Goal: Task Accomplishment & Management: Use online tool/utility

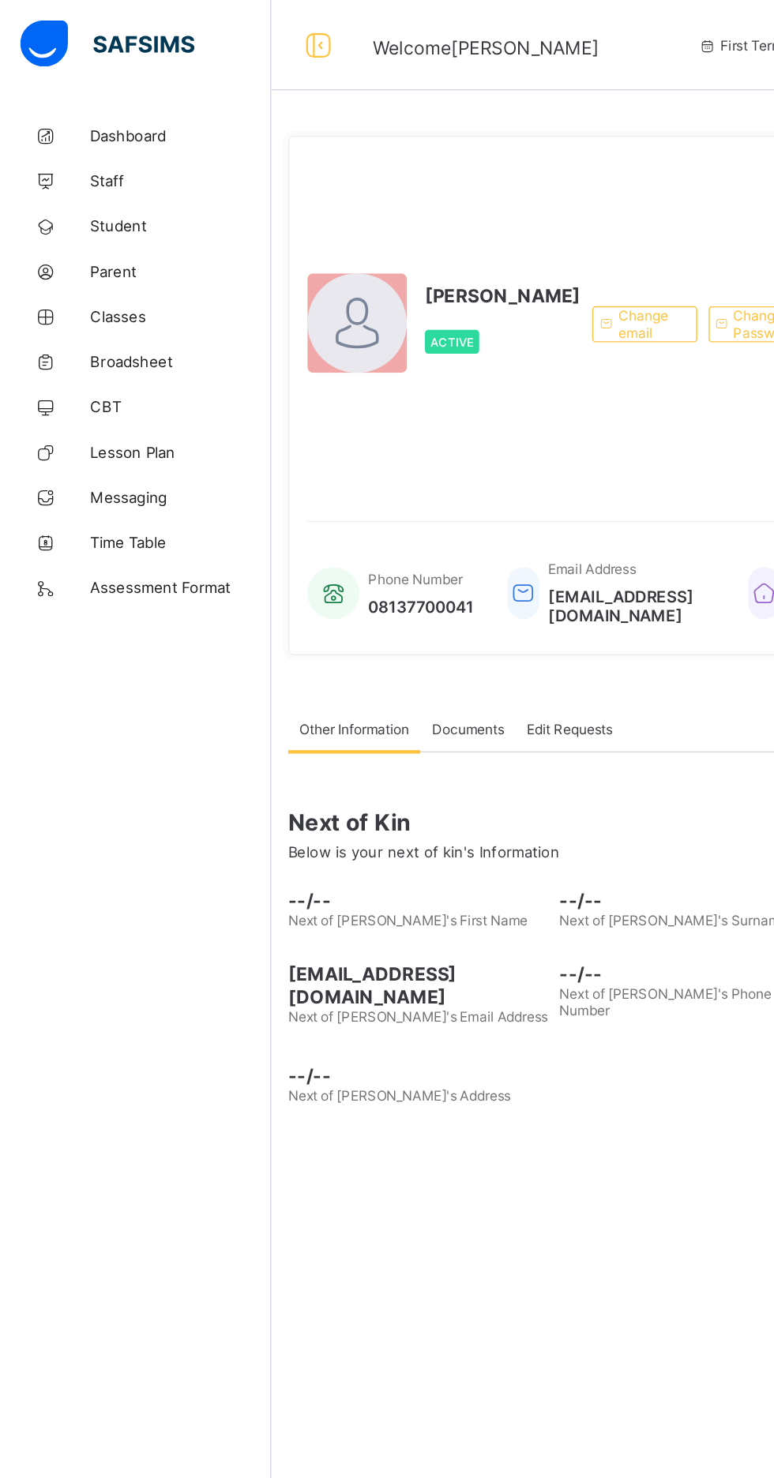
click at [78, 225] on span "Classes" at bounding box center [126, 221] width 126 height 13
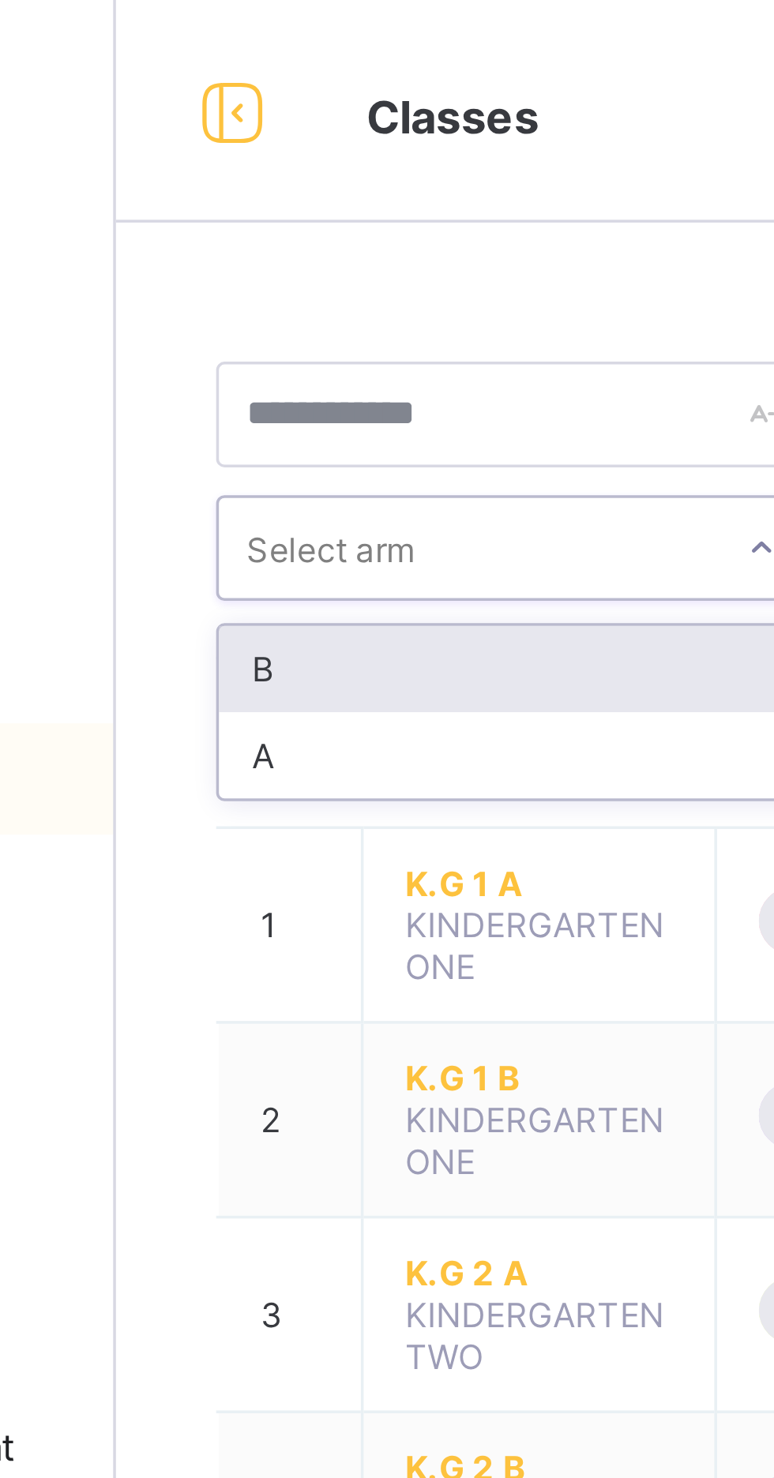
click at [236, 213] on div "A" at bounding box center [303, 214] width 169 height 24
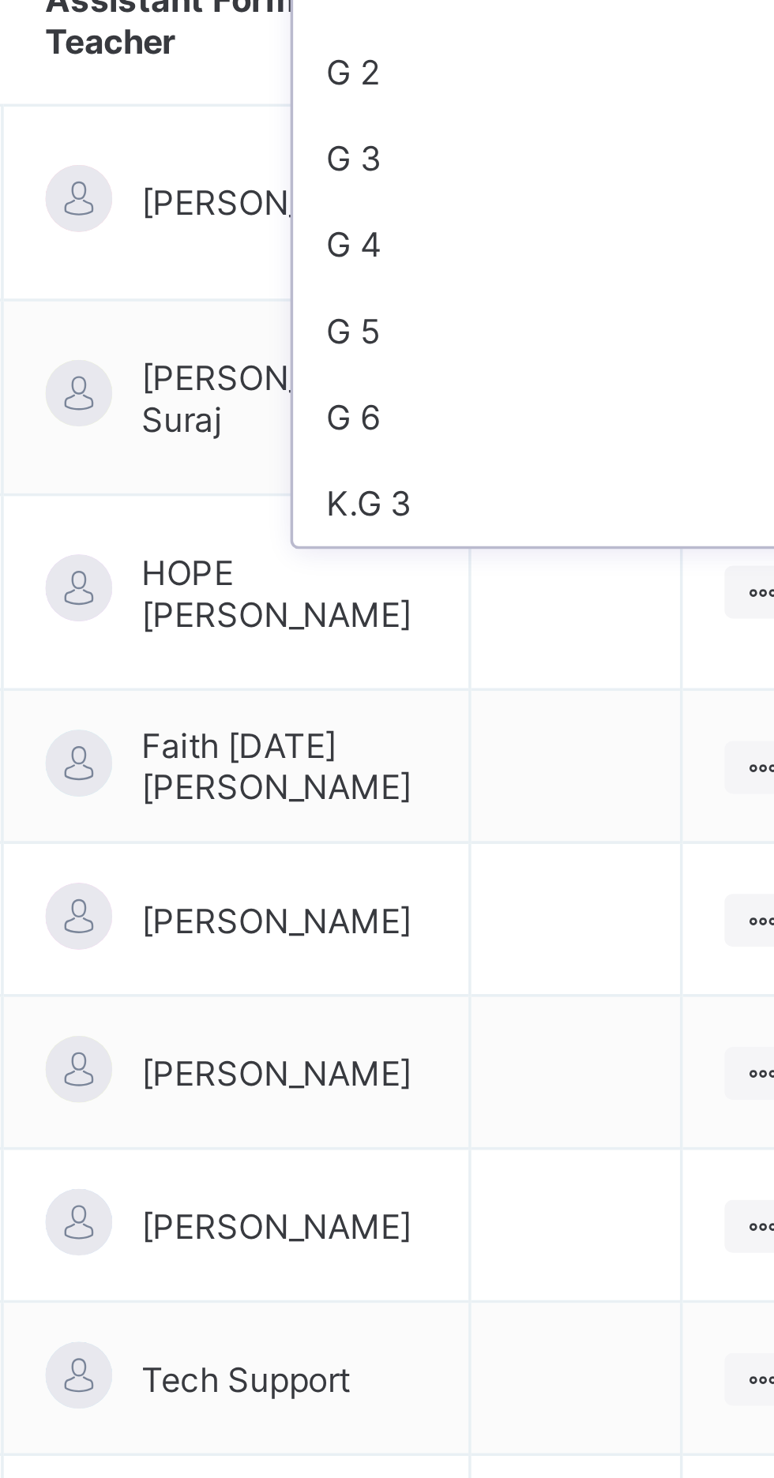
click at [588, 318] on div "G 6" at bounding box center [660, 323] width 169 height 24
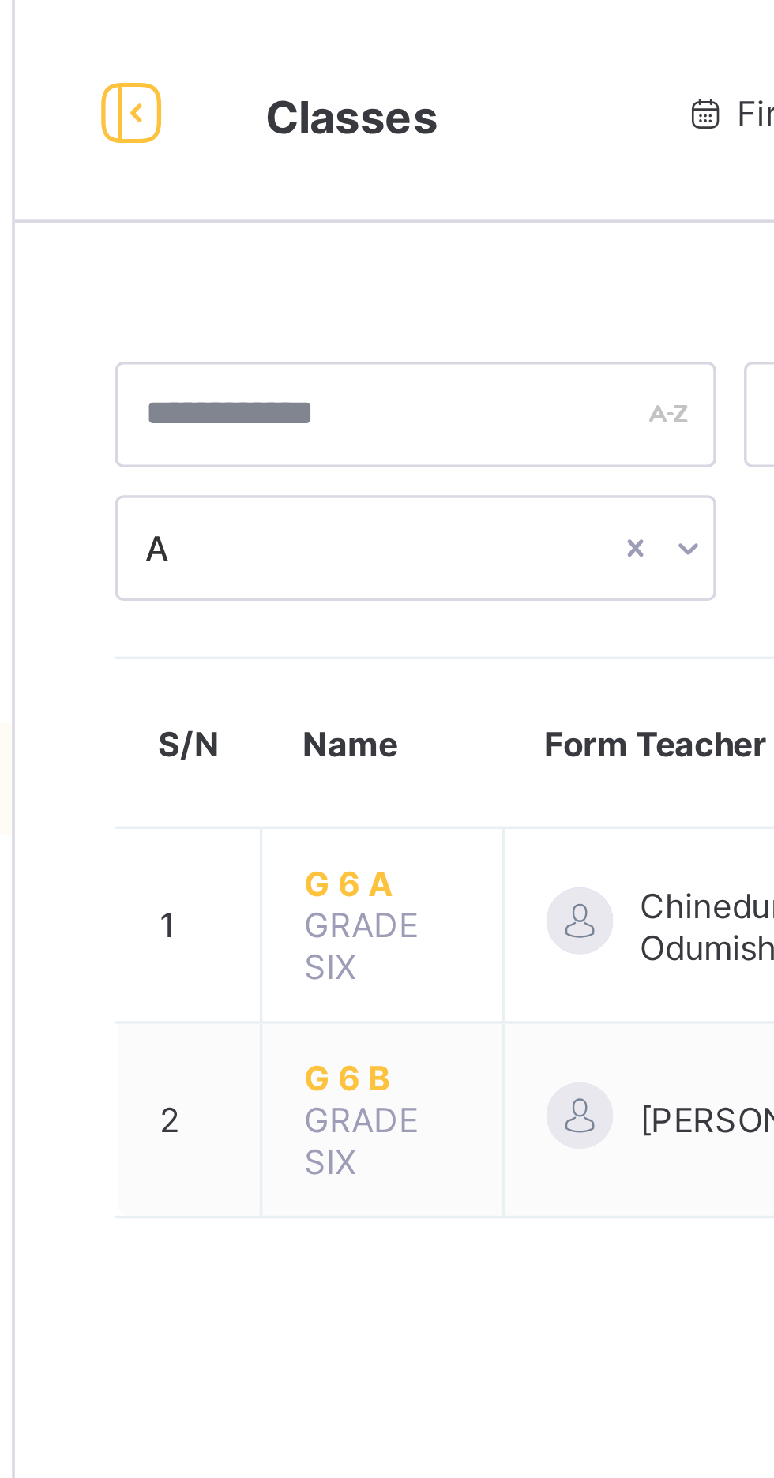
click at [282, 245] on span "G 6 A" at bounding box center [294, 251] width 44 height 12
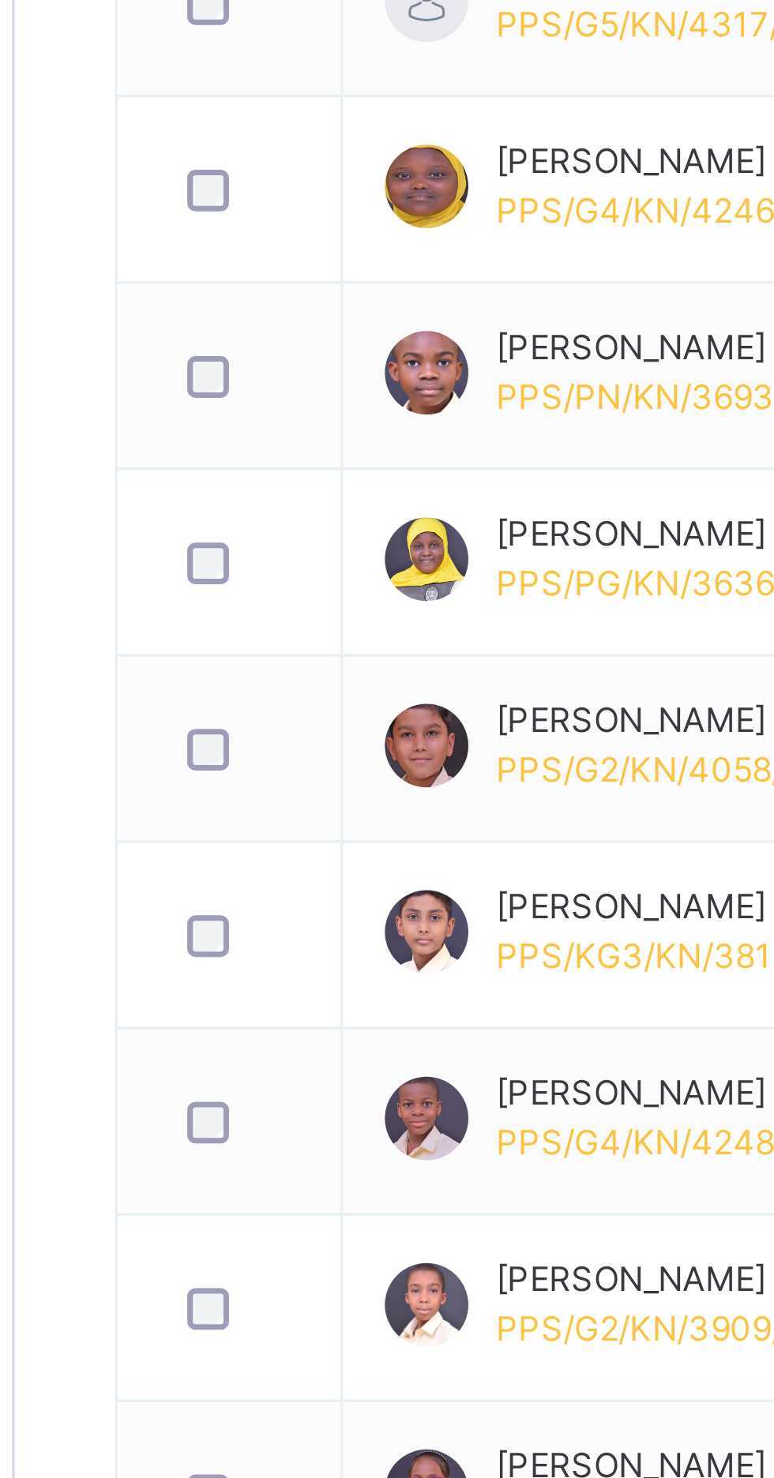
click at [244, 1301] on div at bounding box center [250, 1289] width 39 height 33
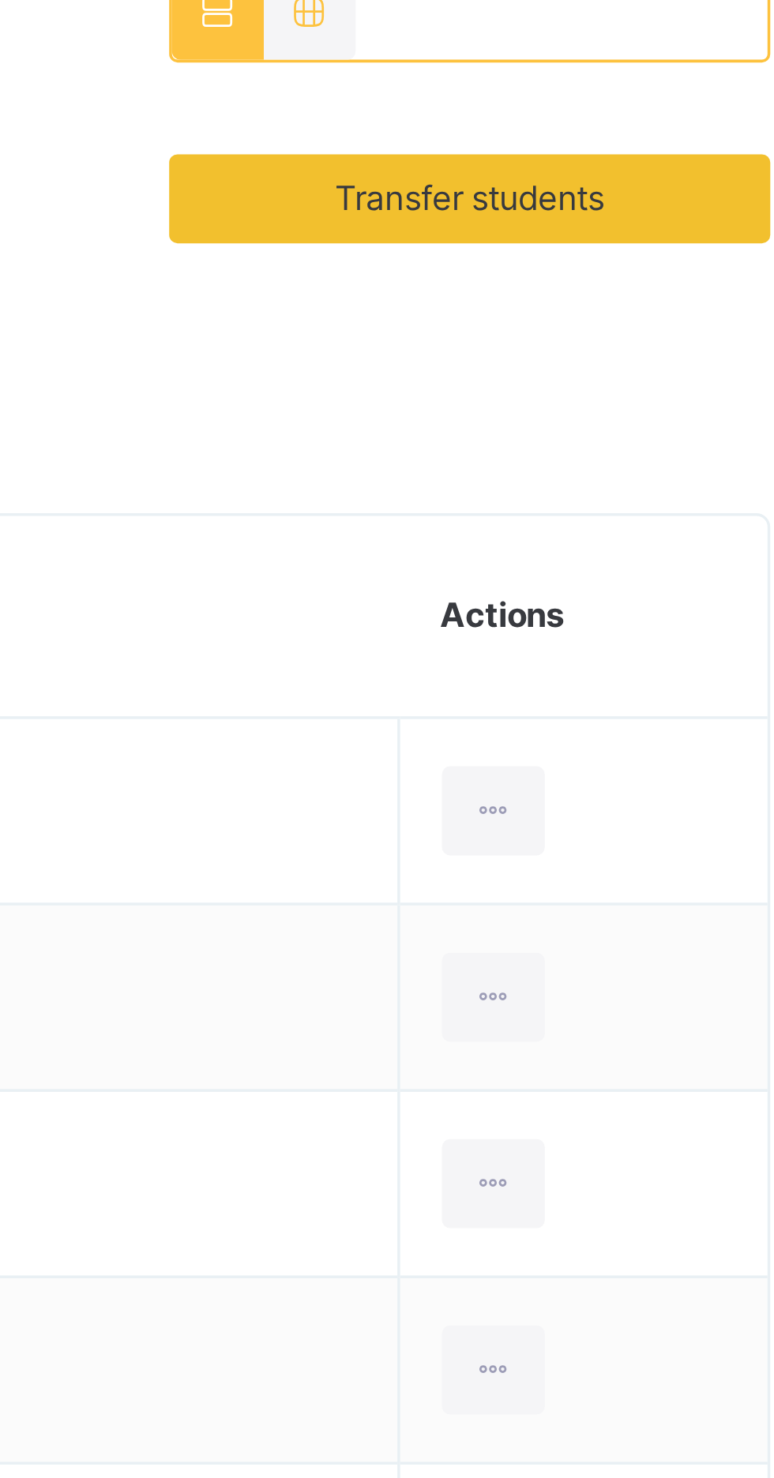
click at [628, 431] on span "Transfer students" at bounding box center [660, 428] width 77 height 14
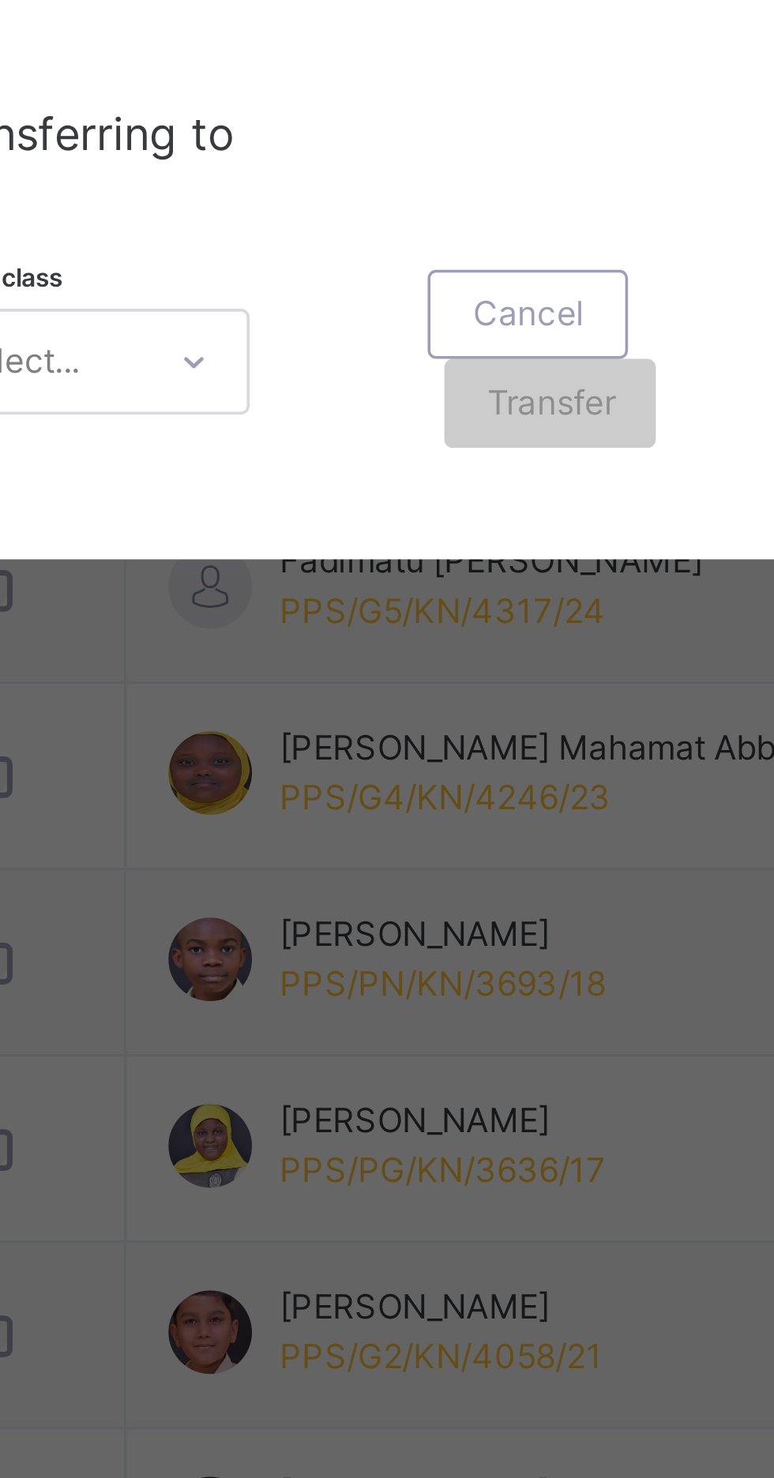
click at [319, 1153] on div "× Transfer Student Abdullahi Junaid PPS/G4/KN/4249/23 × Aisha Umar Bature PPS/P…" at bounding box center [387, 739] width 774 height 1478
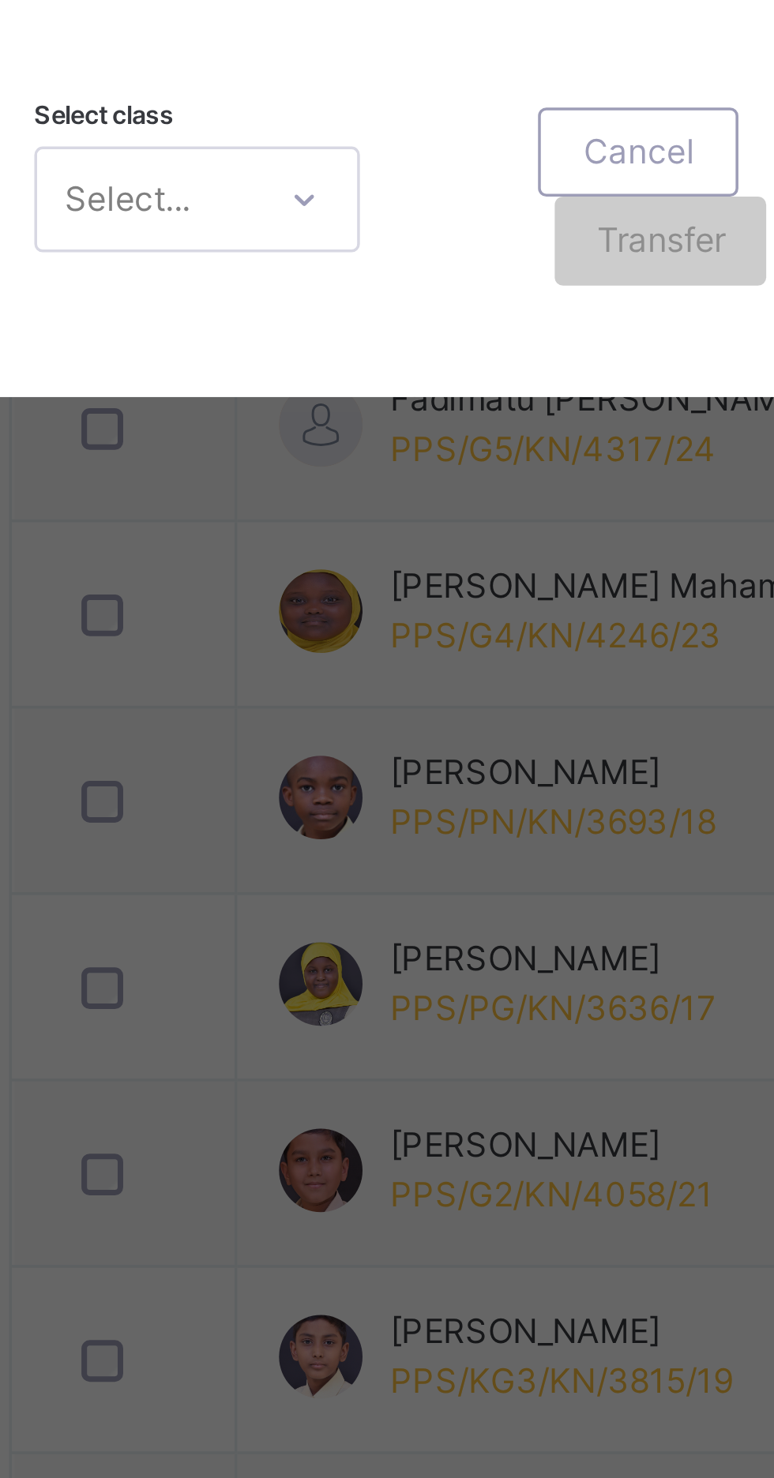
scroll to position [0, 29]
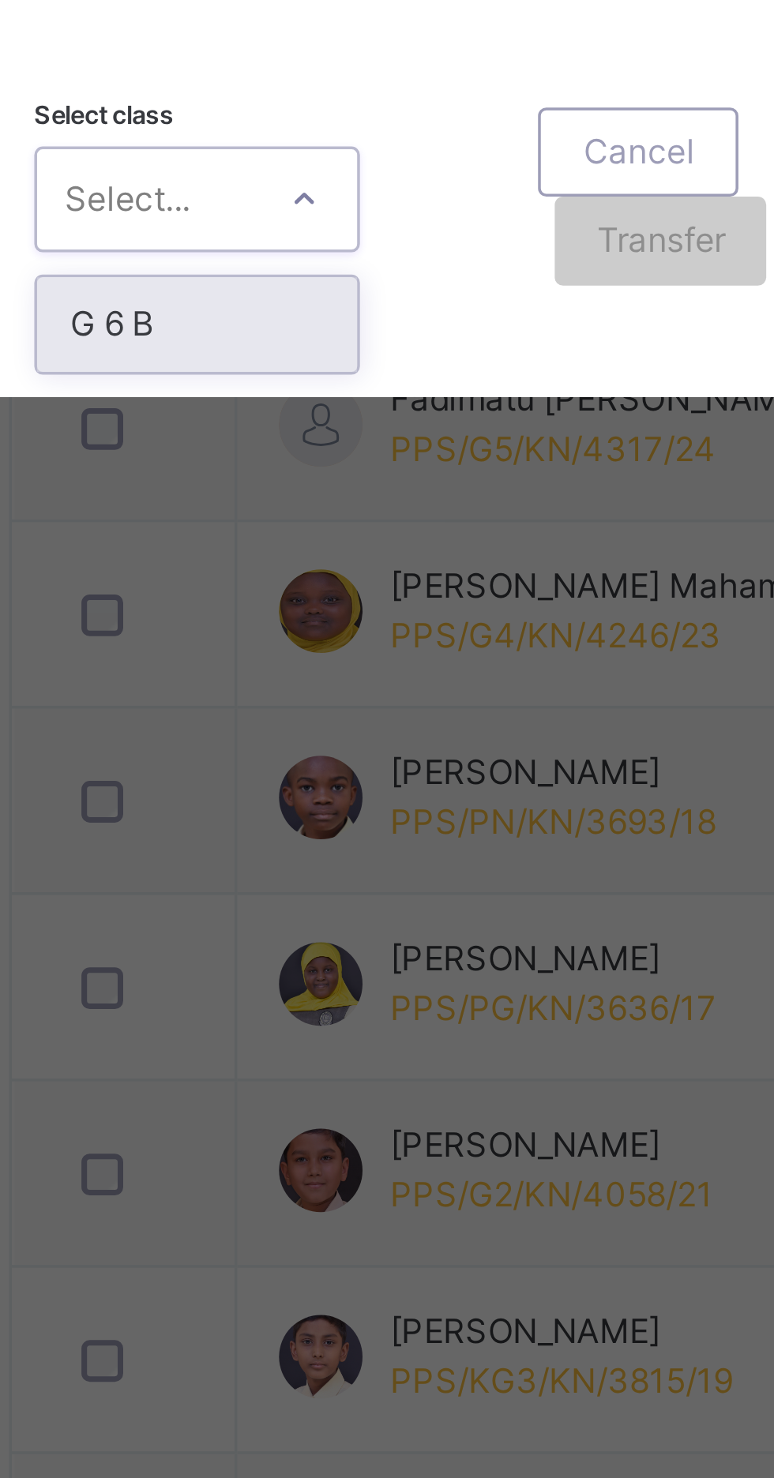
click at [291, 956] on div "G 6 B" at bounding box center [271, 942] width 91 height 27
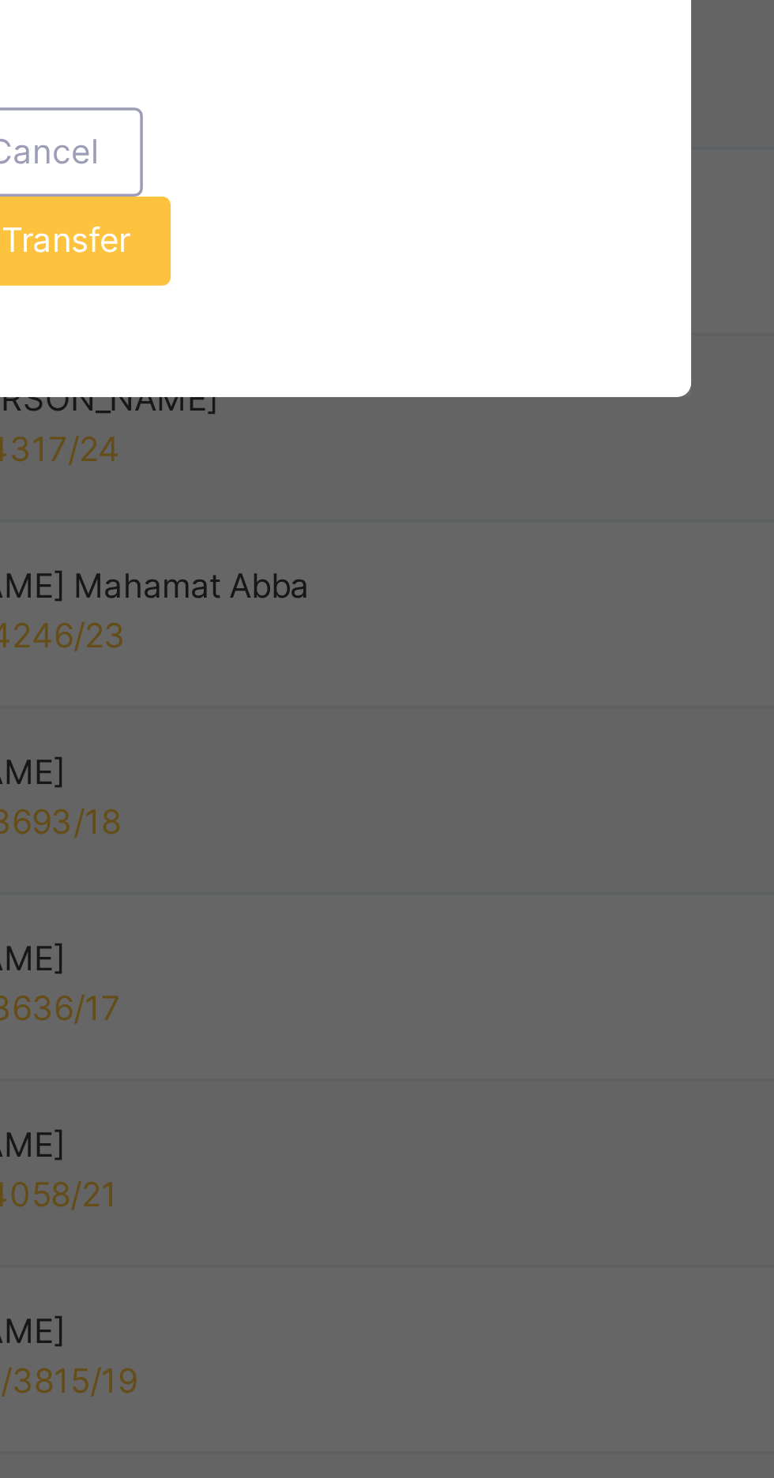
click at [421, 926] on span "Transfer" at bounding box center [403, 919] width 36 height 14
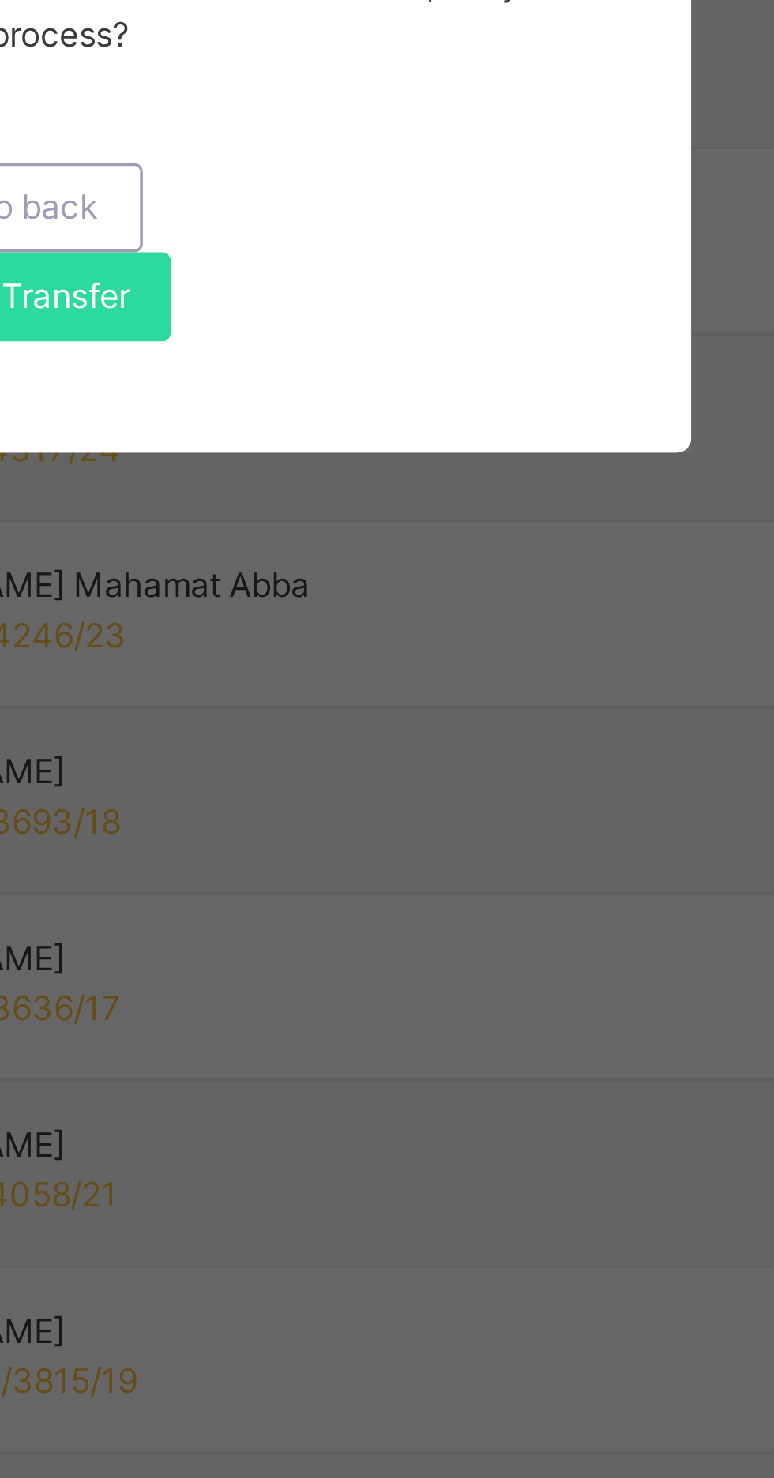
scroll to position [0, 0]
click at [421, 942] on span "Yes, Transfer" at bounding box center [392, 935] width 57 height 14
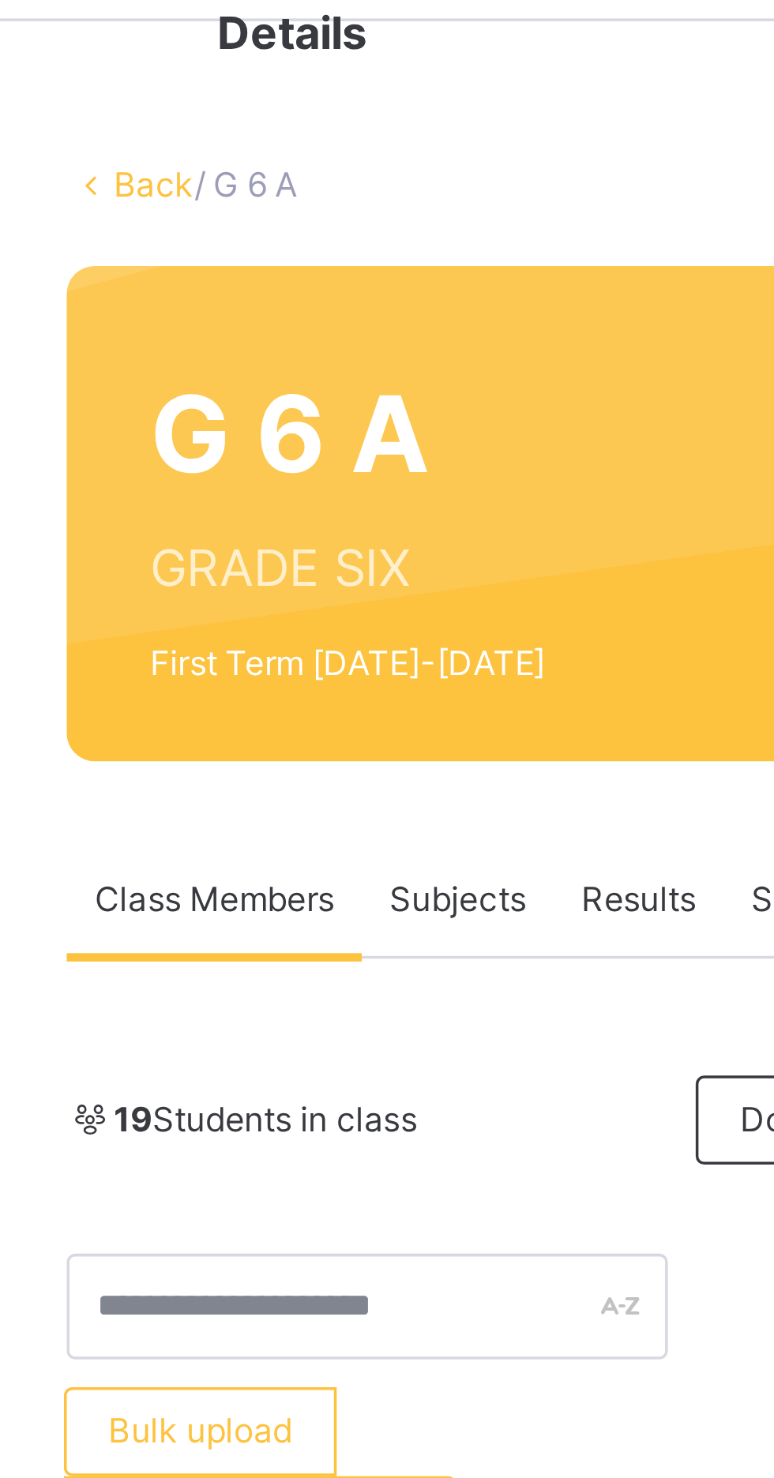
click at [242, 112] on link "Back" at bounding box center [242, 109] width 23 height 12
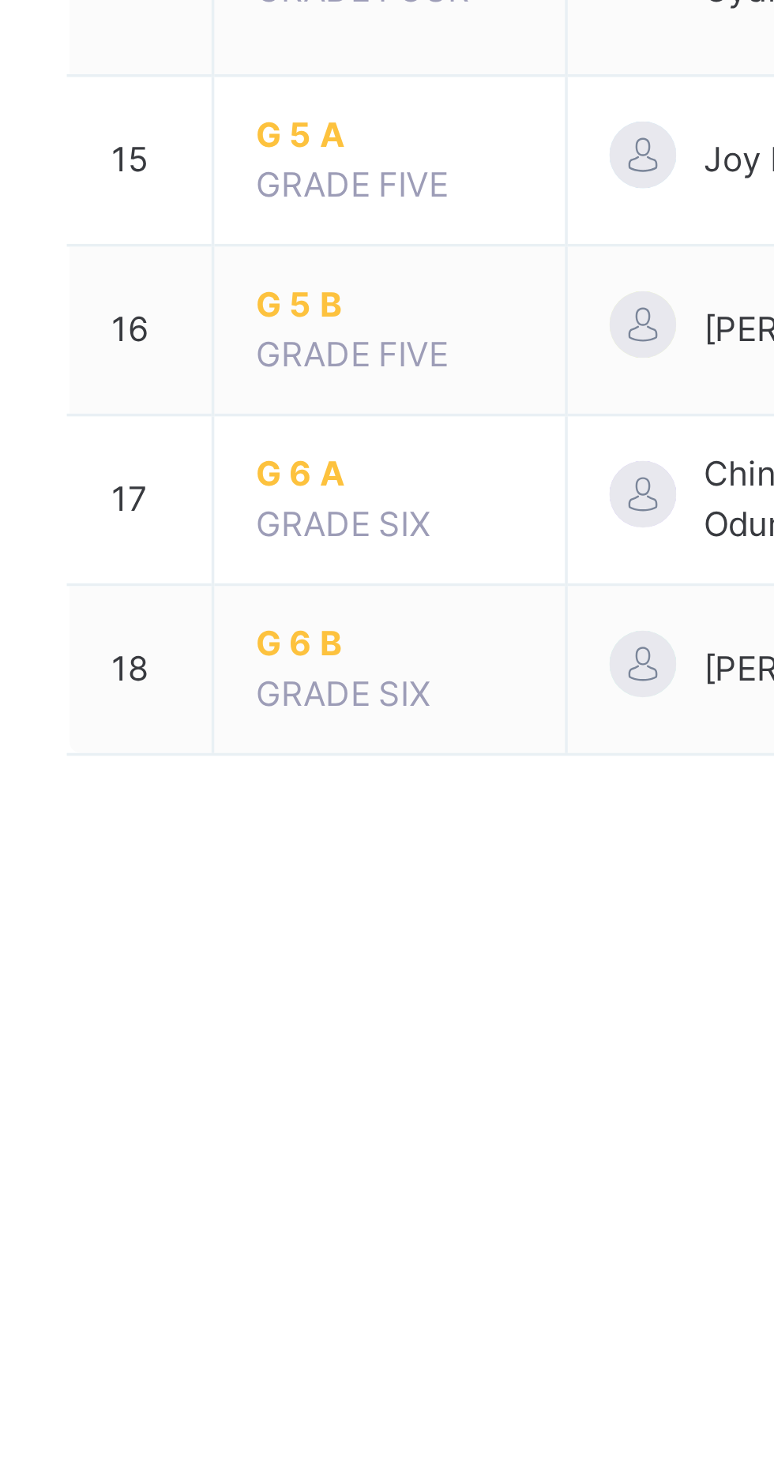
click at [284, 1125] on span "G 6 A" at bounding box center [310, 1127] width 76 height 14
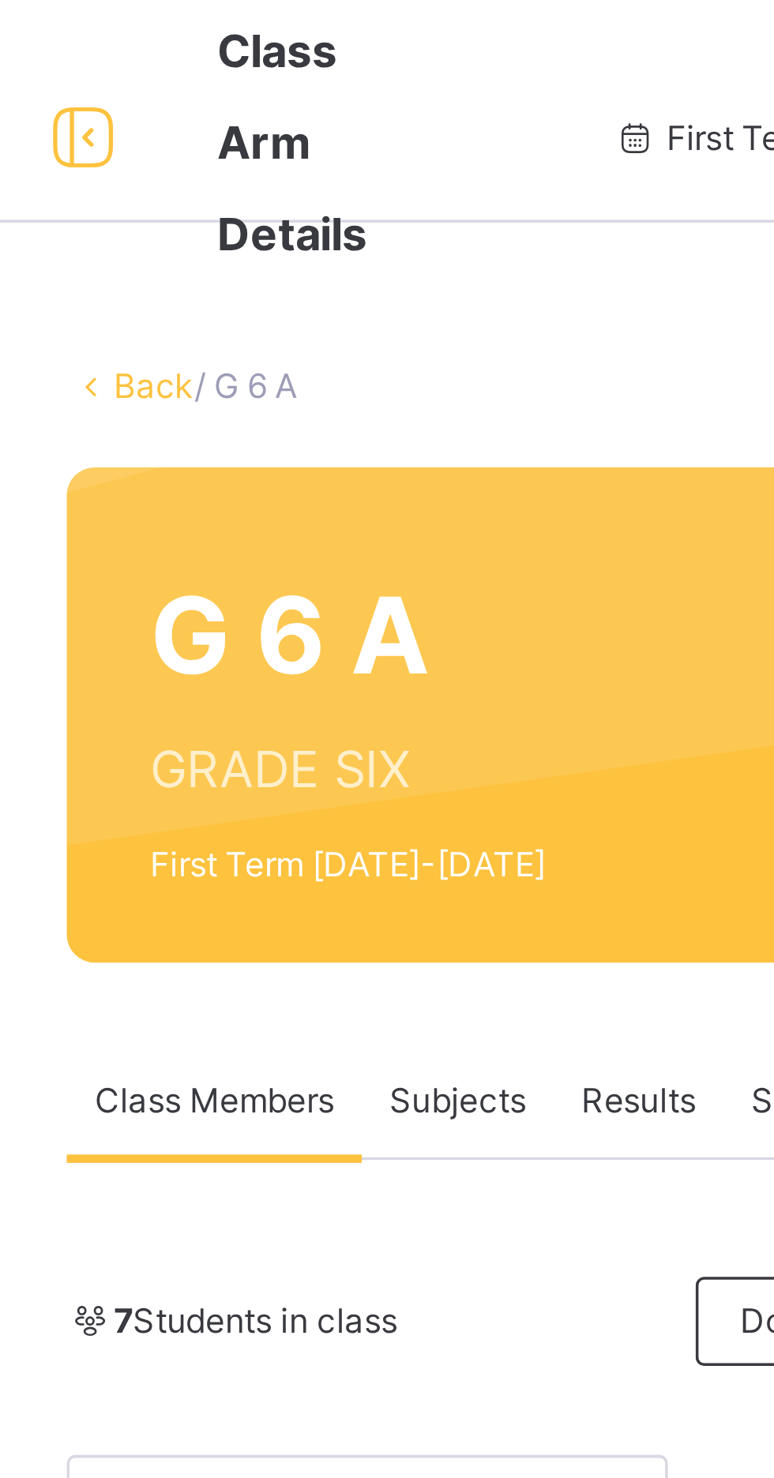
click at [243, 111] on link "Back" at bounding box center [242, 109] width 23 height 12
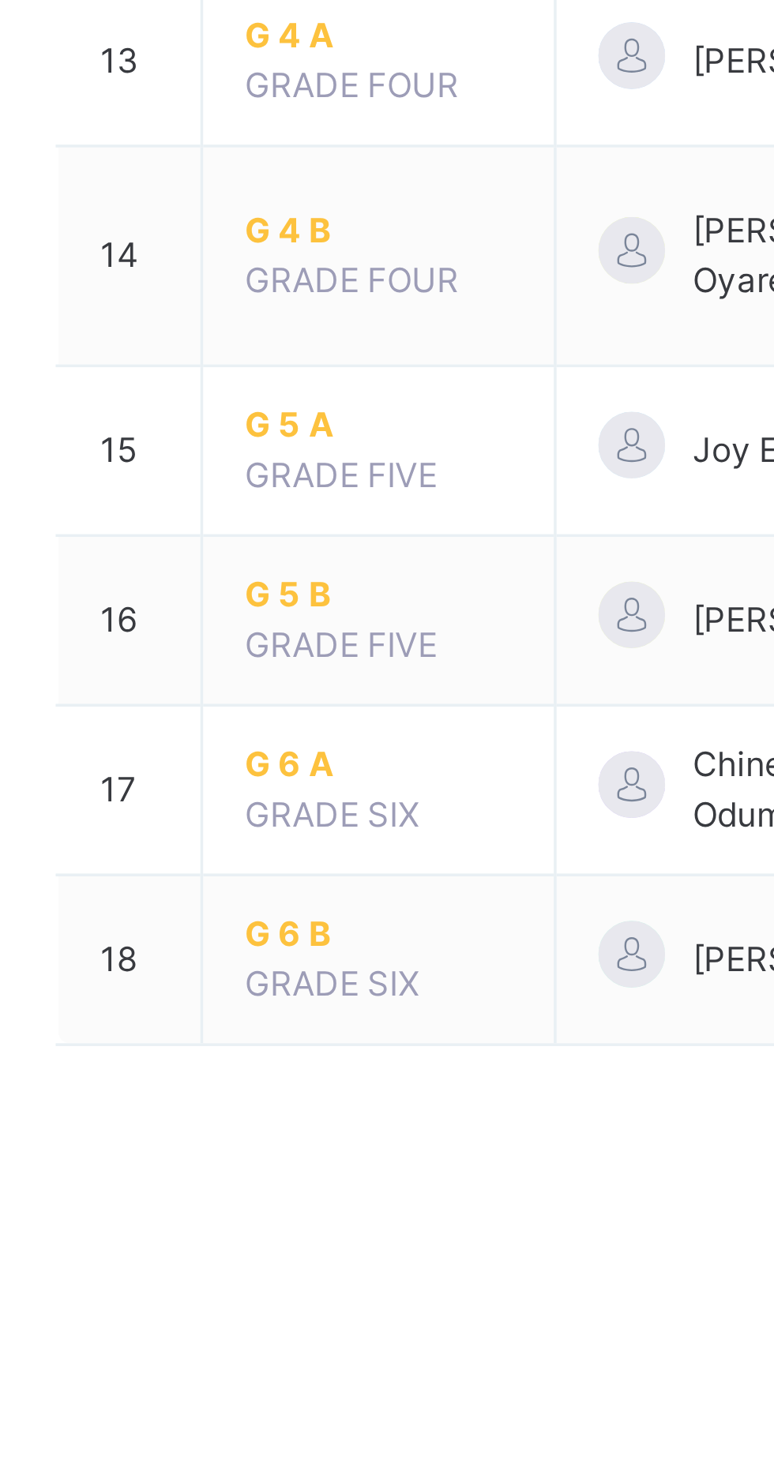
click at [278, 1175] on span "G 6 B" at bounding box center [310, 1175] width 76 height 14
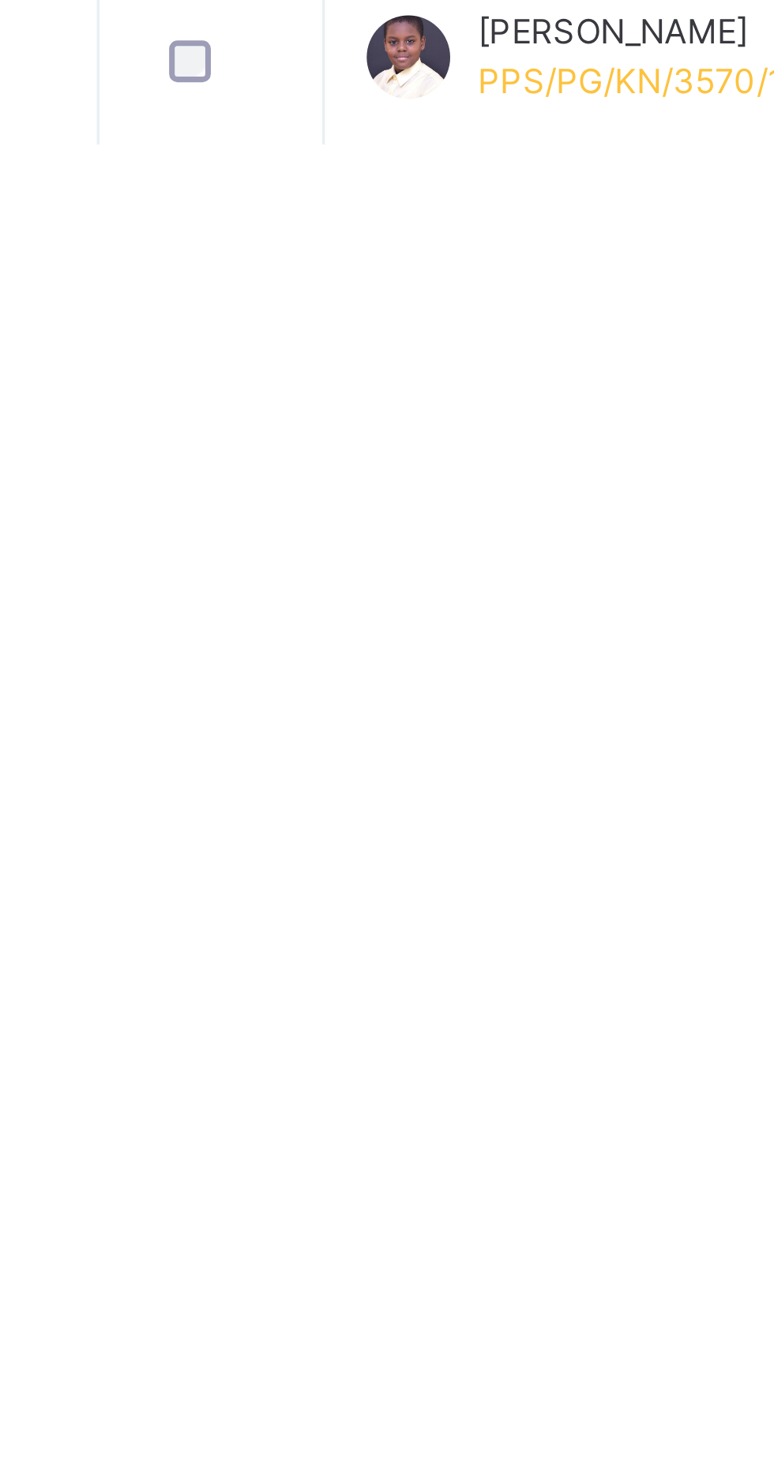
scroll to position [419, 0]
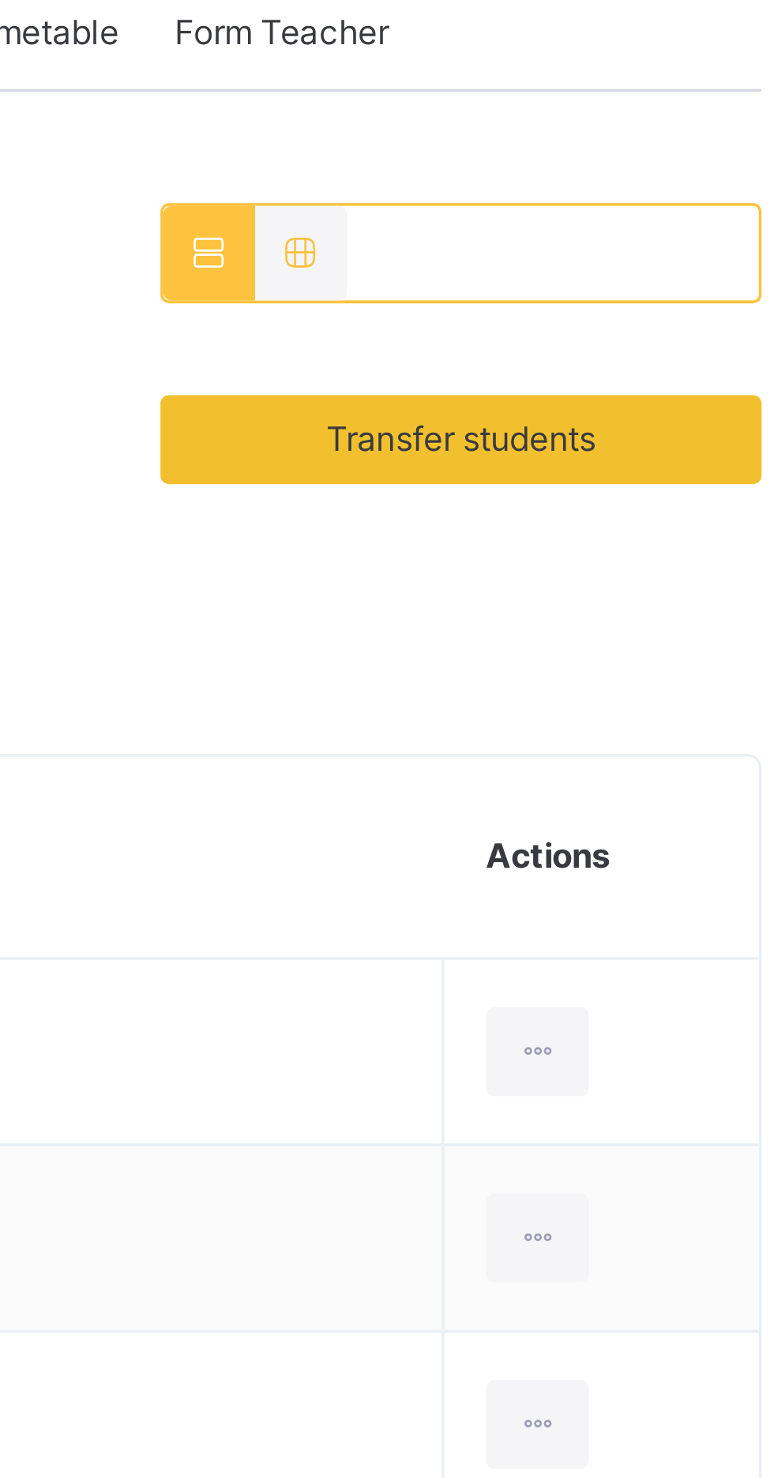
scroll to position [298, 0]
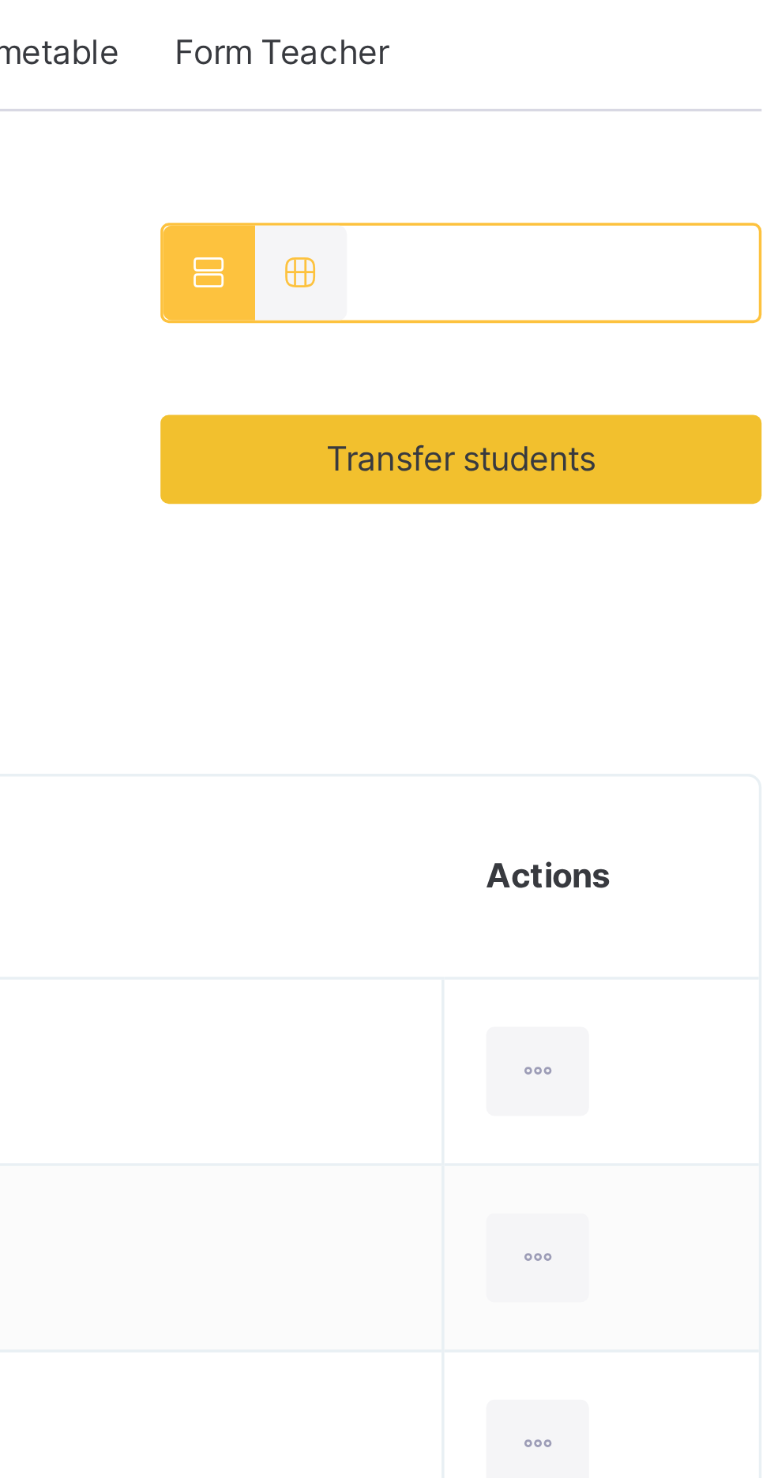
click at [623, 131] on span "Transfer students" at bounding box center [660, 130] width 77 height 14
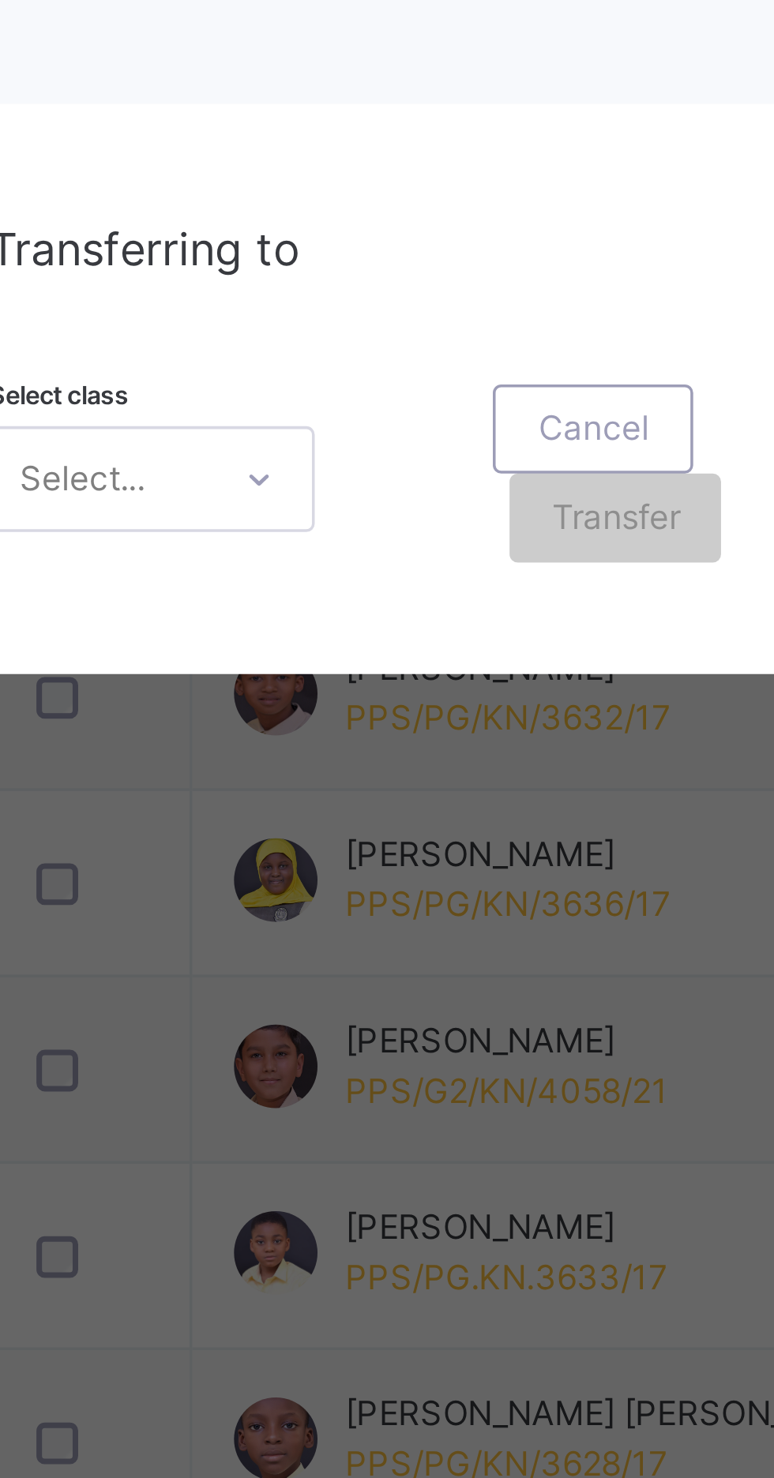
click at [325, 1172] on div "× Transfer Student Abubakar Sadiq Bulama Mohammed PPS/KG3/KN/3812/19 × Ahmad Mu…" at bounding box center [387, 739] width 774 height 1478
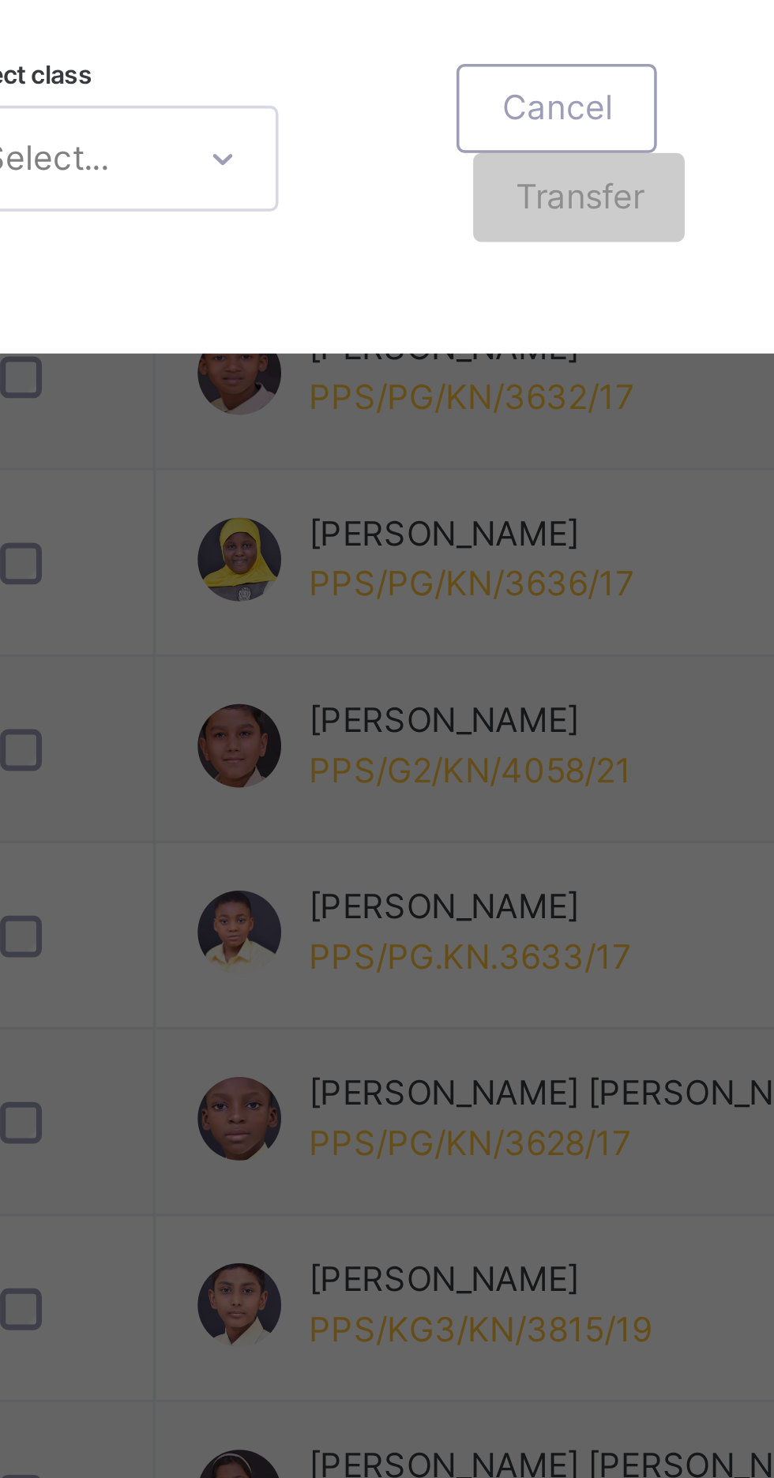
scroll to position [0, 39]
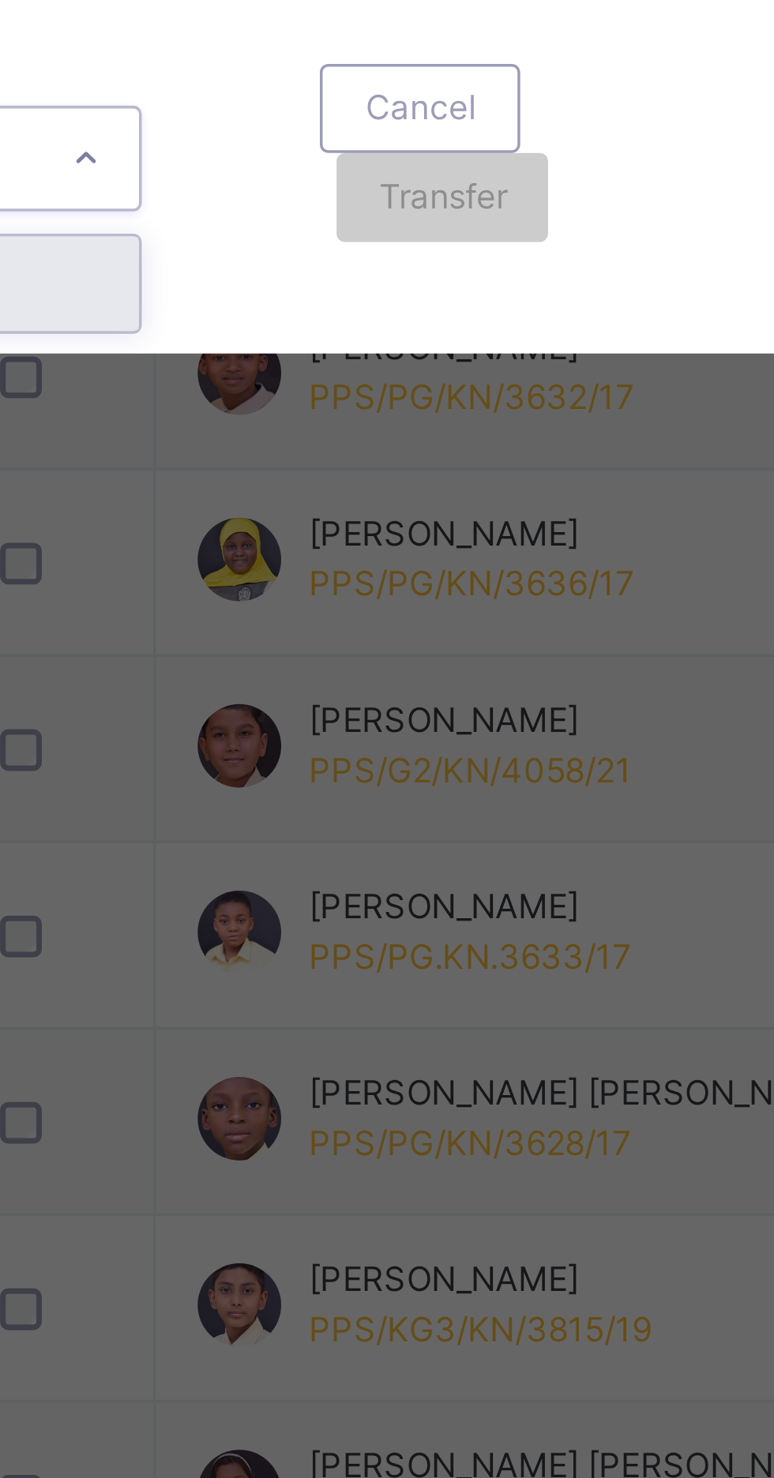
click at [278, 979] on div "G 6 A" at bounding box center [232, 965] width 91 height 27
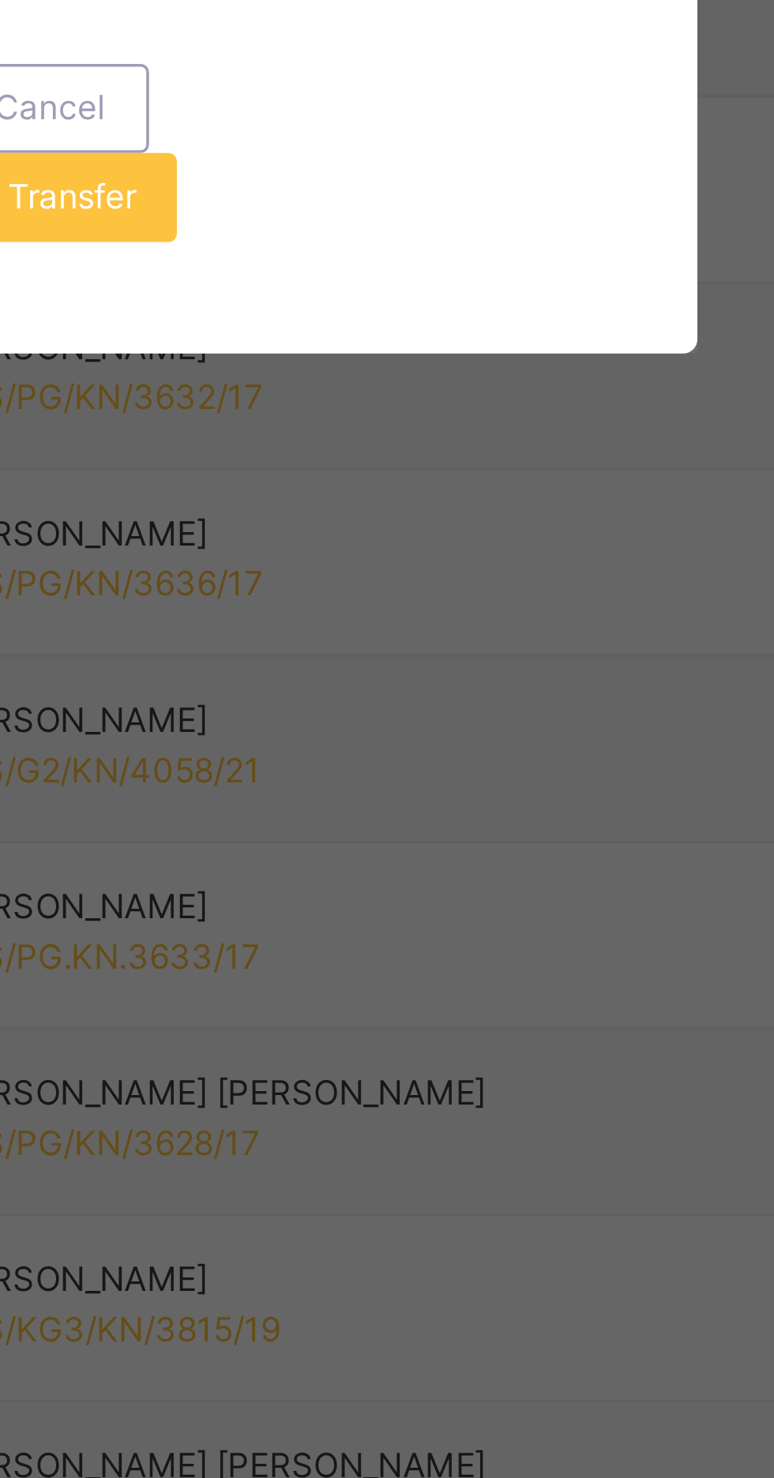
click at [382, 948] on span "Transfer" at bounding box center [364, 941] width 36 height 14
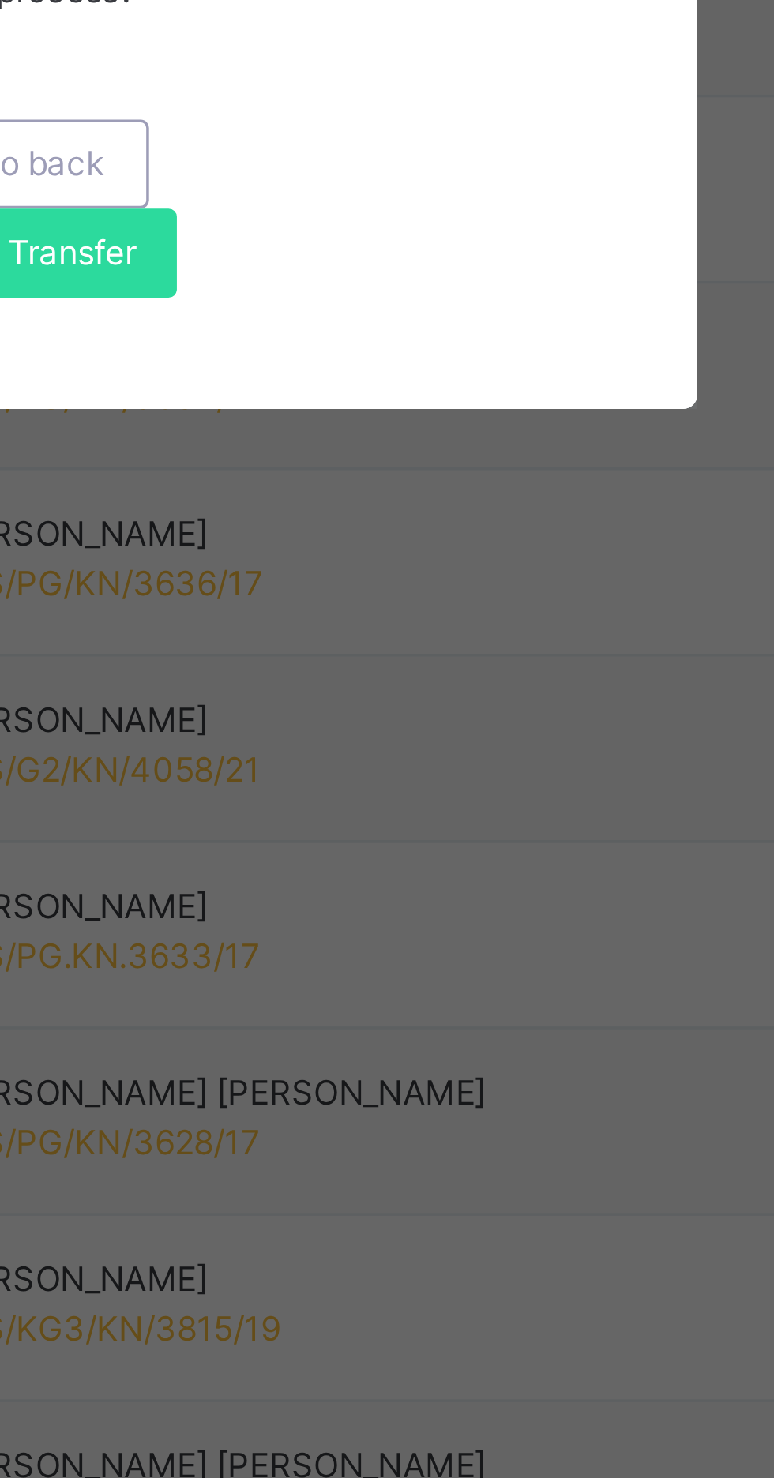
click at [382, 964] on span "Yes, Transfer" at bounding box center [353, 957] width 57 height 14
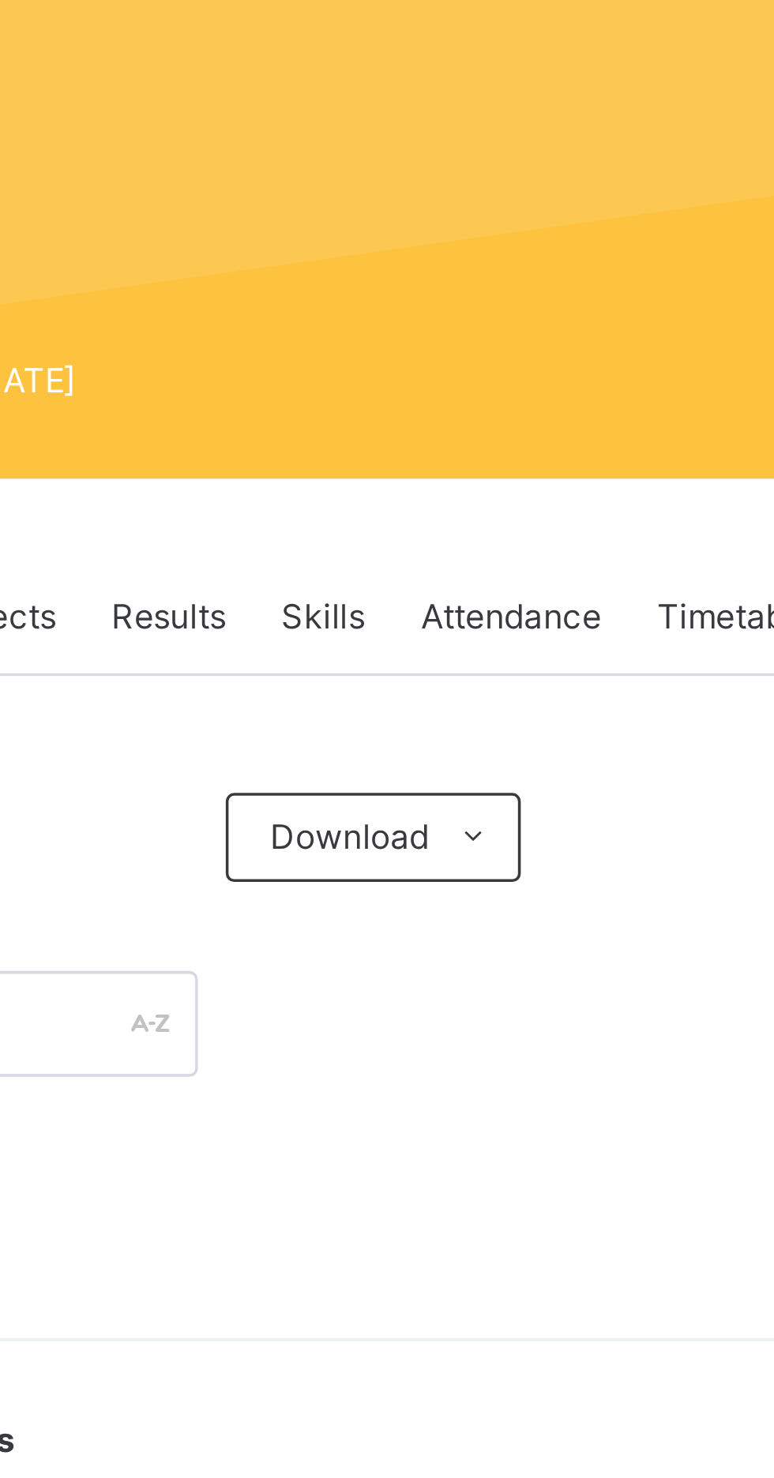
scroll to position [0, 0]
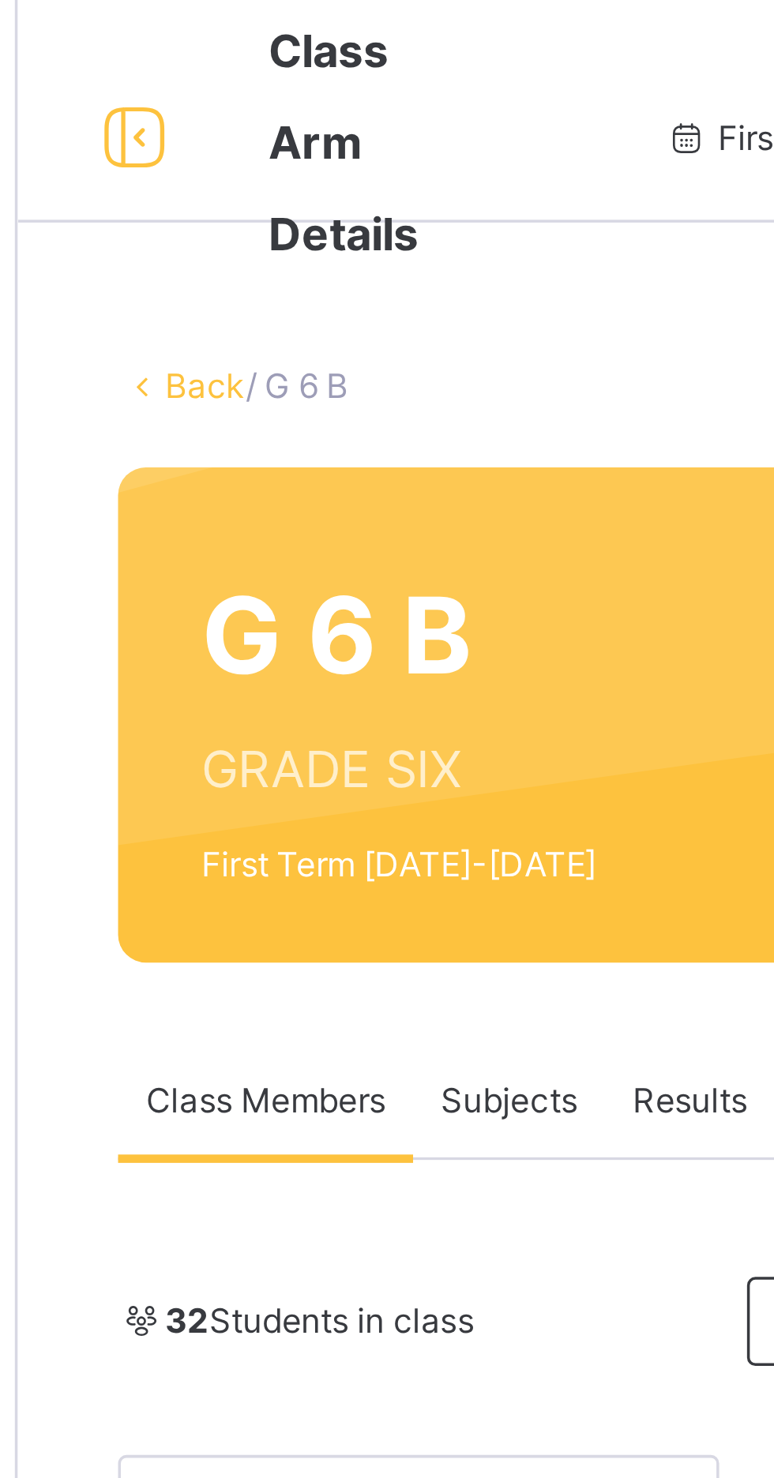
click at [232, 109] on link "Back" at bounding box center [242, 109] width 23 height 12
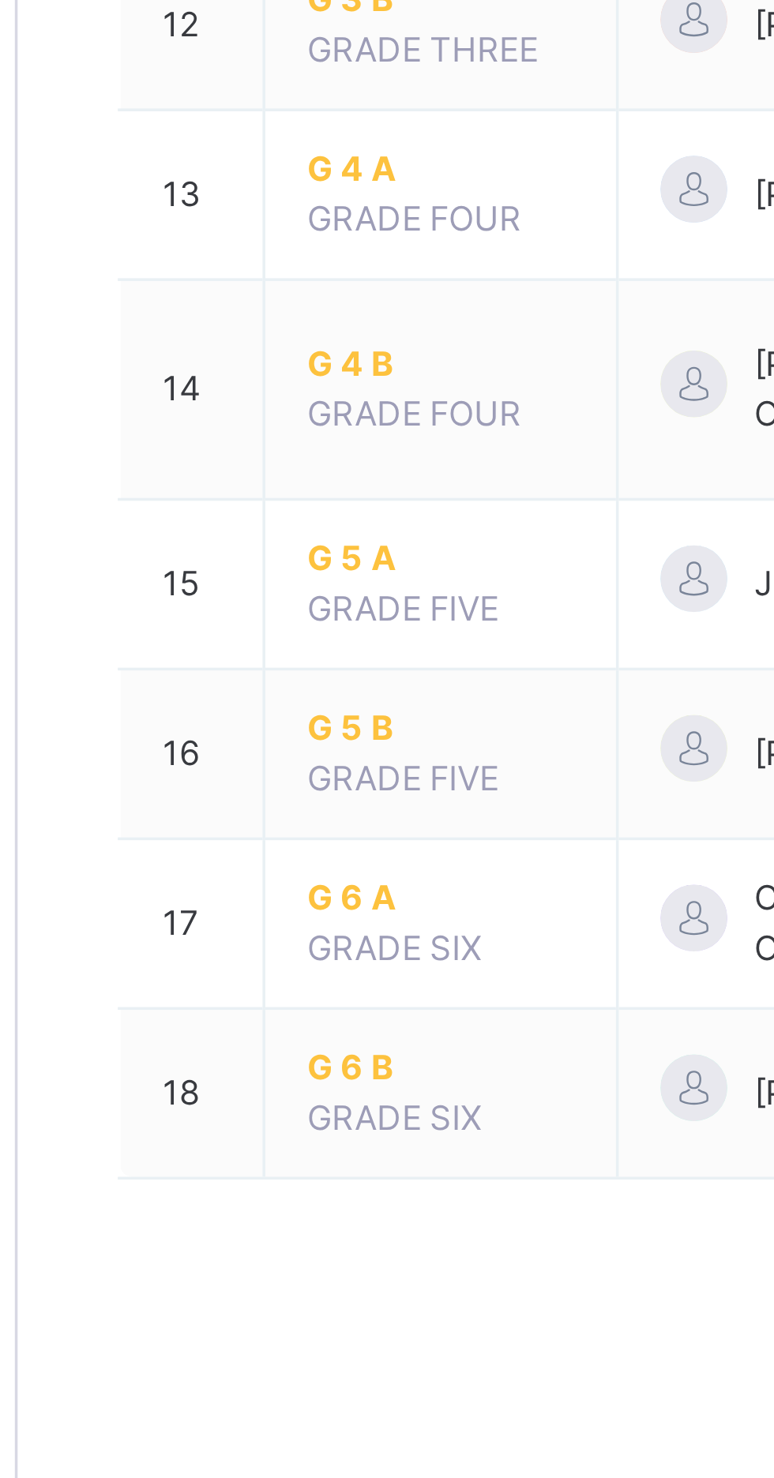
click at [284, 1172] on span "G 6 B" at bounding box center [310, 1175] width 76 height 14
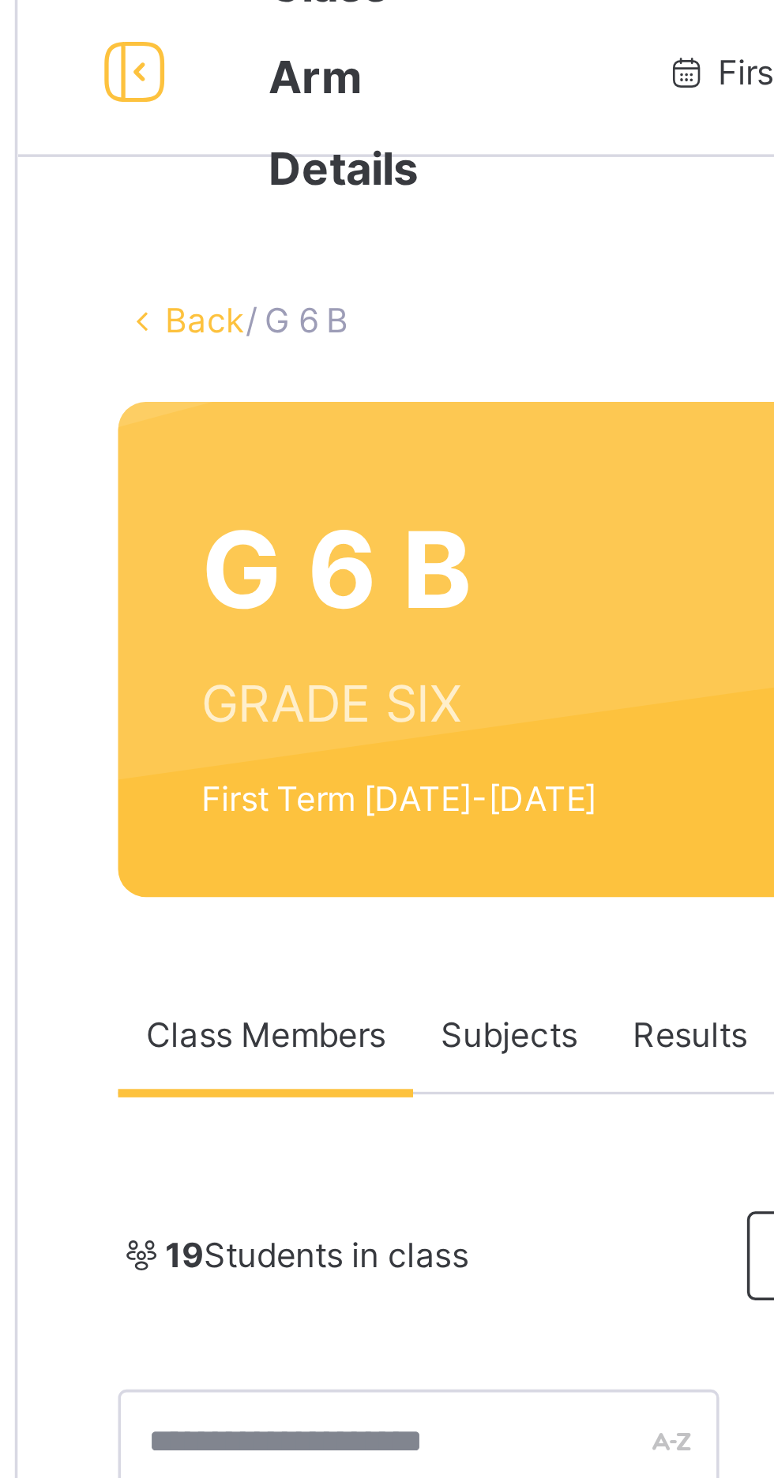
click at [238, 109] on link "Back" at bounding box center [242, 109] width 23 height 12
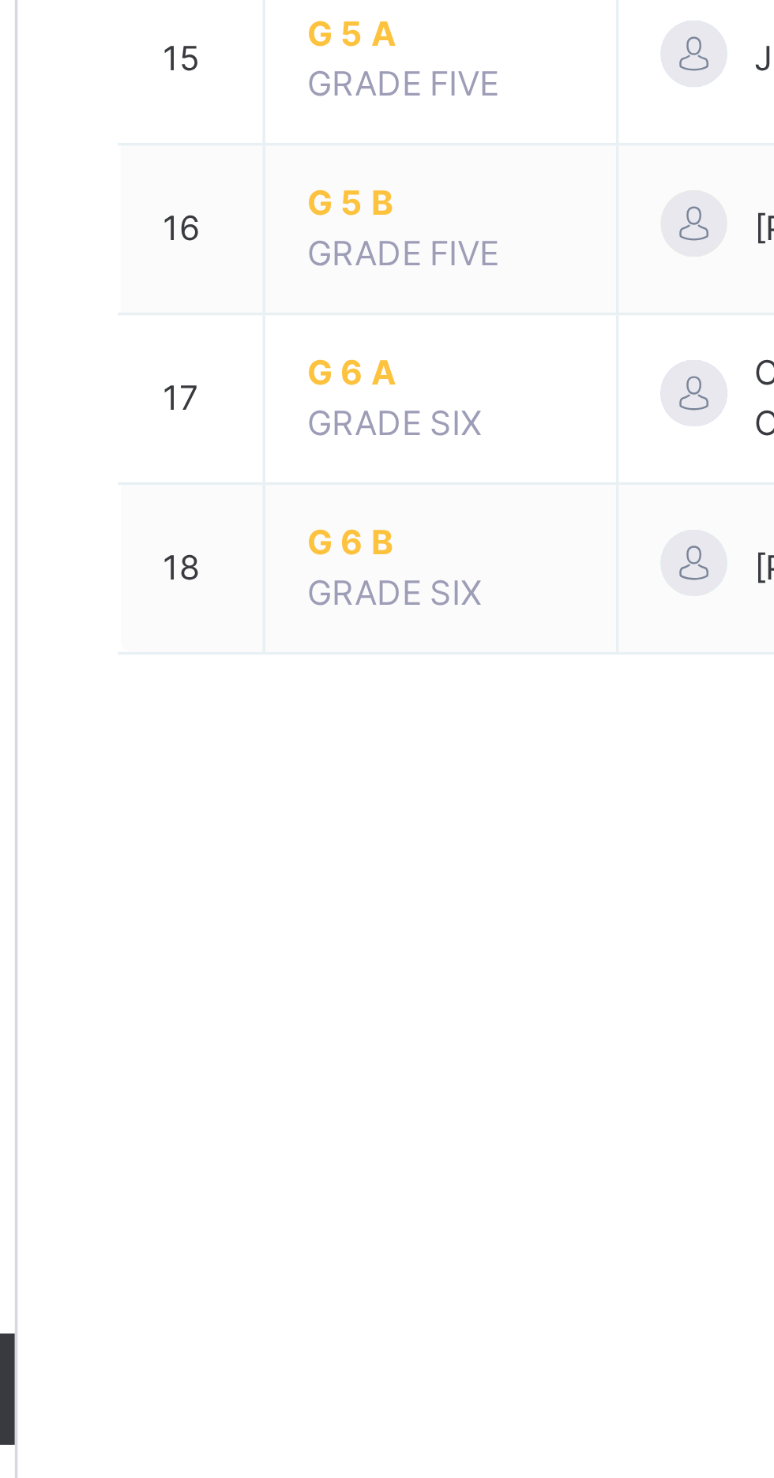
click at [280, 1127] on span "G 6 A" at bounding box center [310, 1127] width 76 height 14
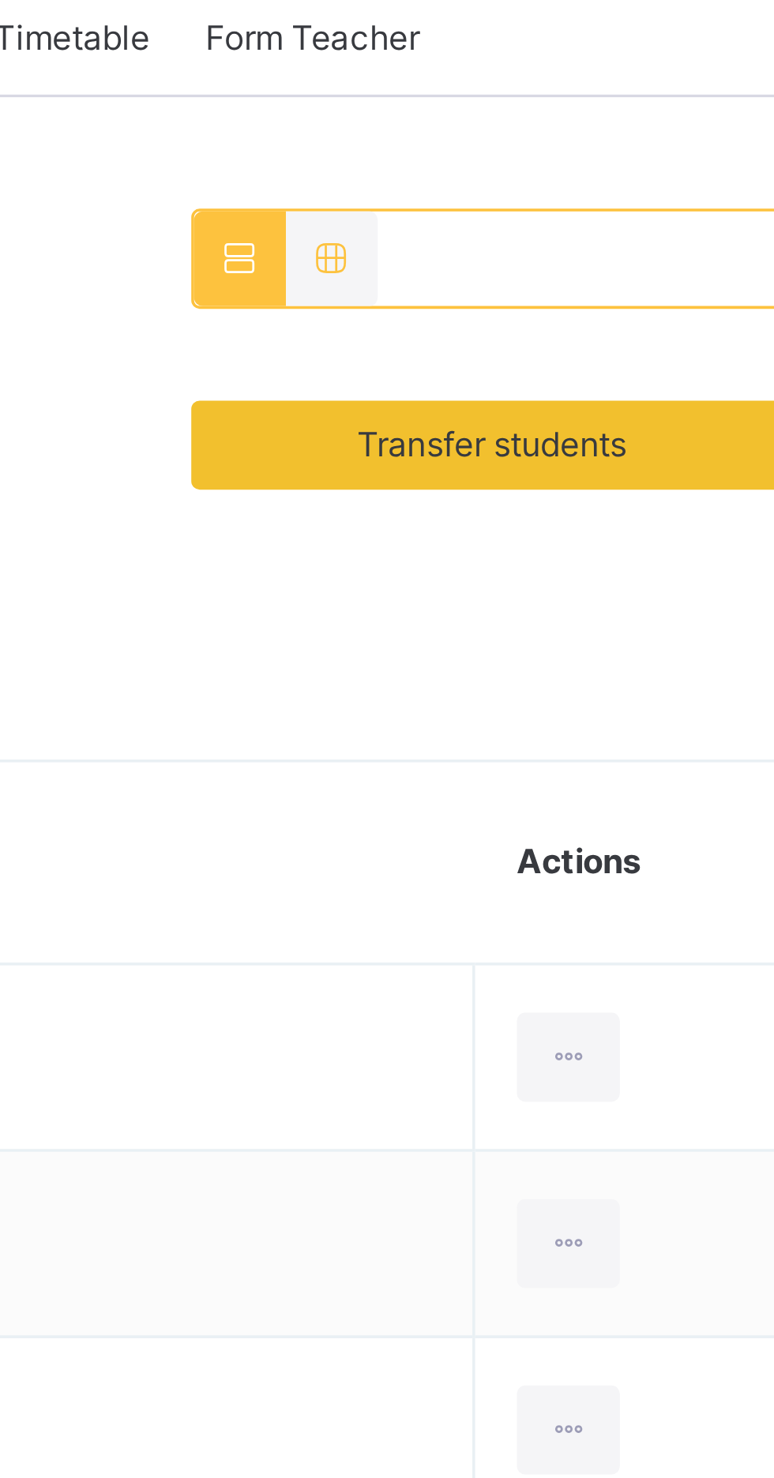
click at [624, 426] on span "Transfer students" at bounding box center [660, 428] width 77 height 14
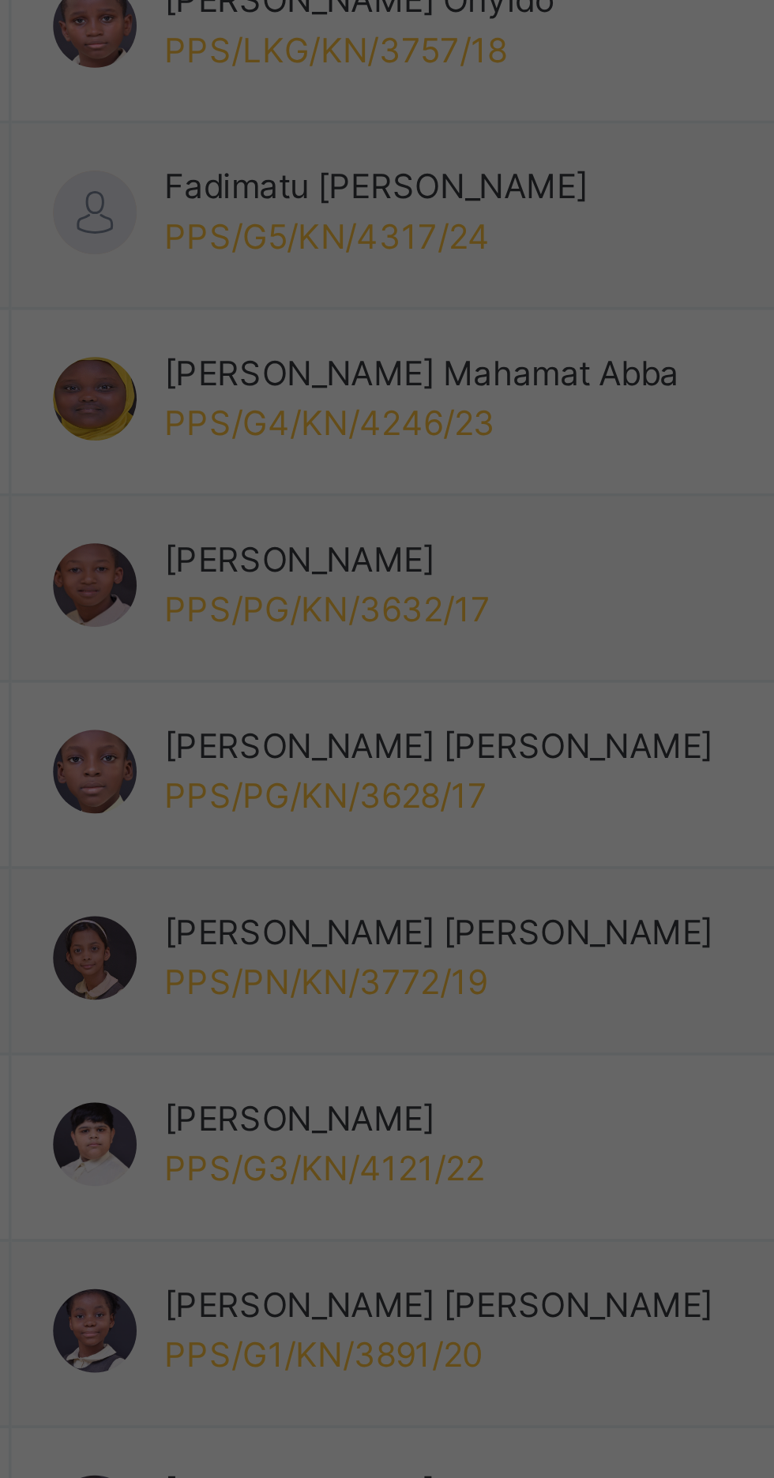
click at [317, 889] on div "G 6 B" at bounding box center [271, 875] width 91 height 27
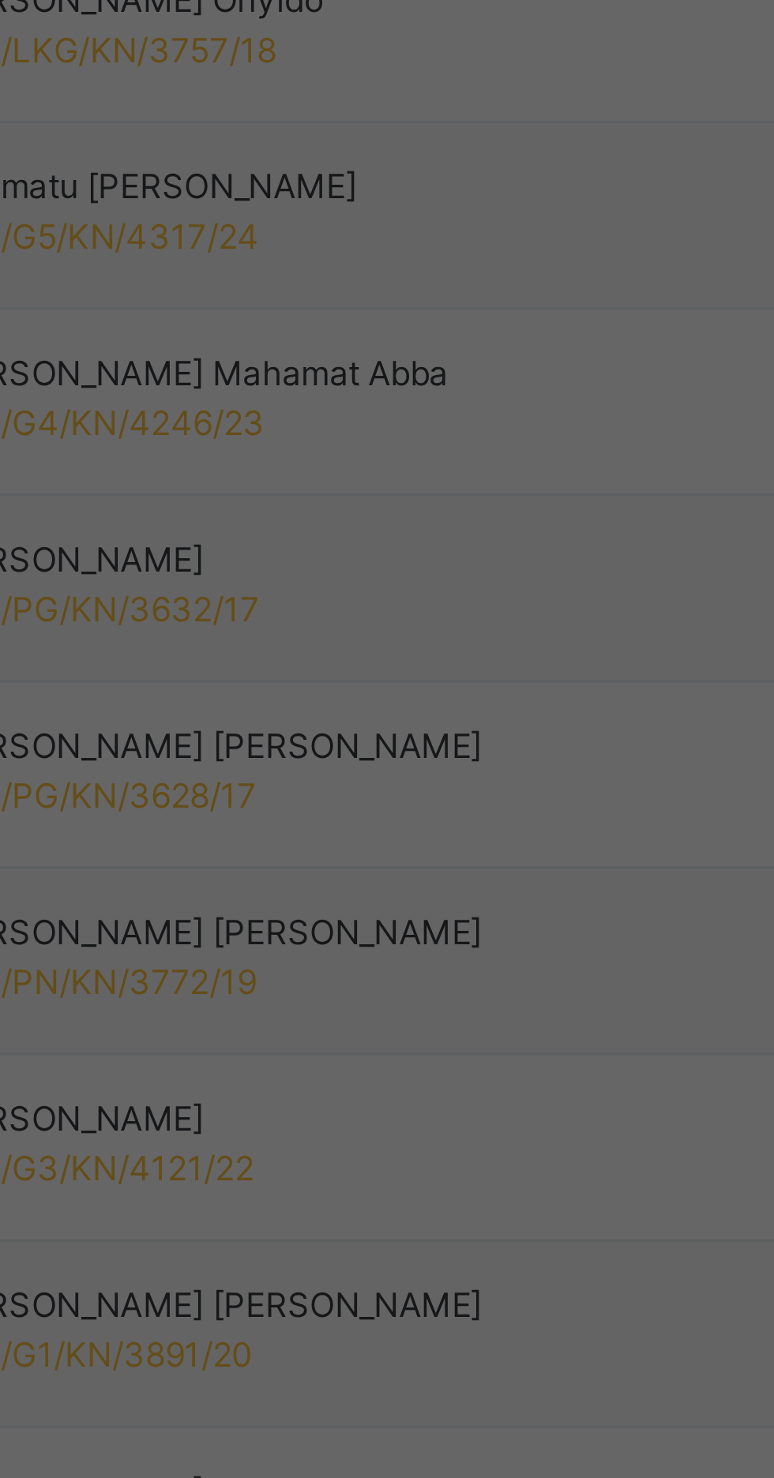
click at [421, 858] on span "Transfer" at bounding box center [403, 851] width 36 height 14
click at [421, 874] on span "Yes, Transfer" at bounding box center [392, 867] width 57 height 14
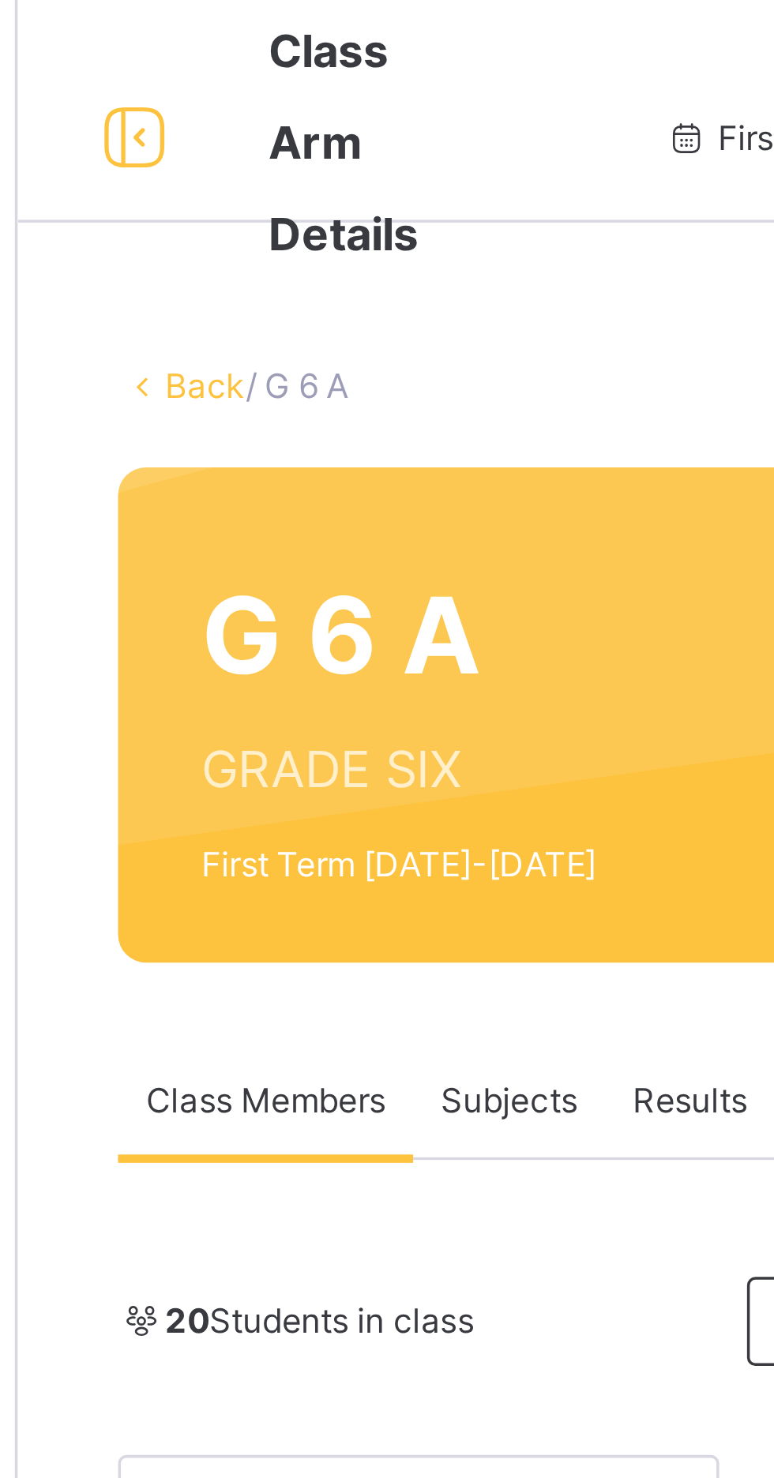
click at [236, 107] on link "Back" at bounding box center [242, 109] width 23 height 12
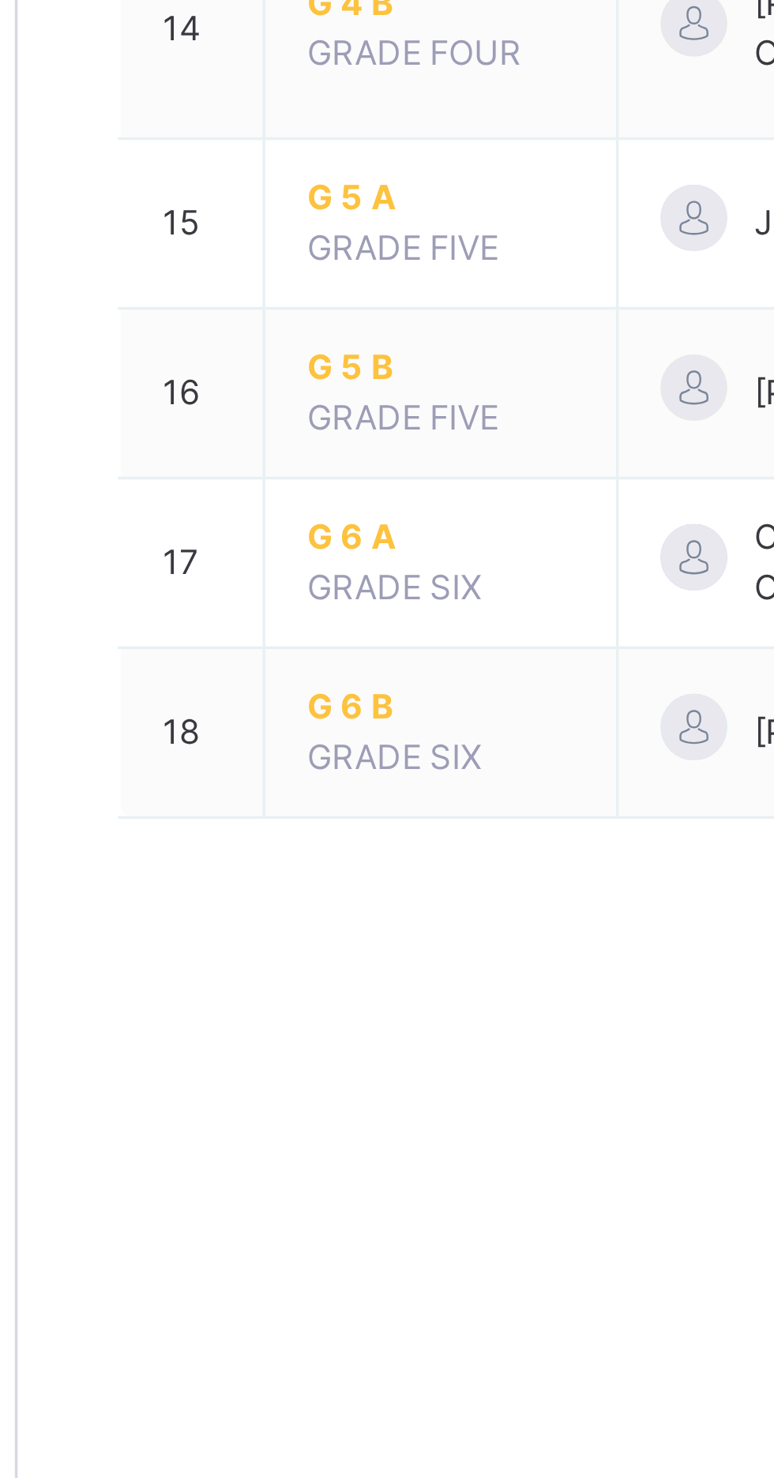
click at [287, 1126] on span "G 6 A" at bounding box center [310, 1127] width 76 height 14
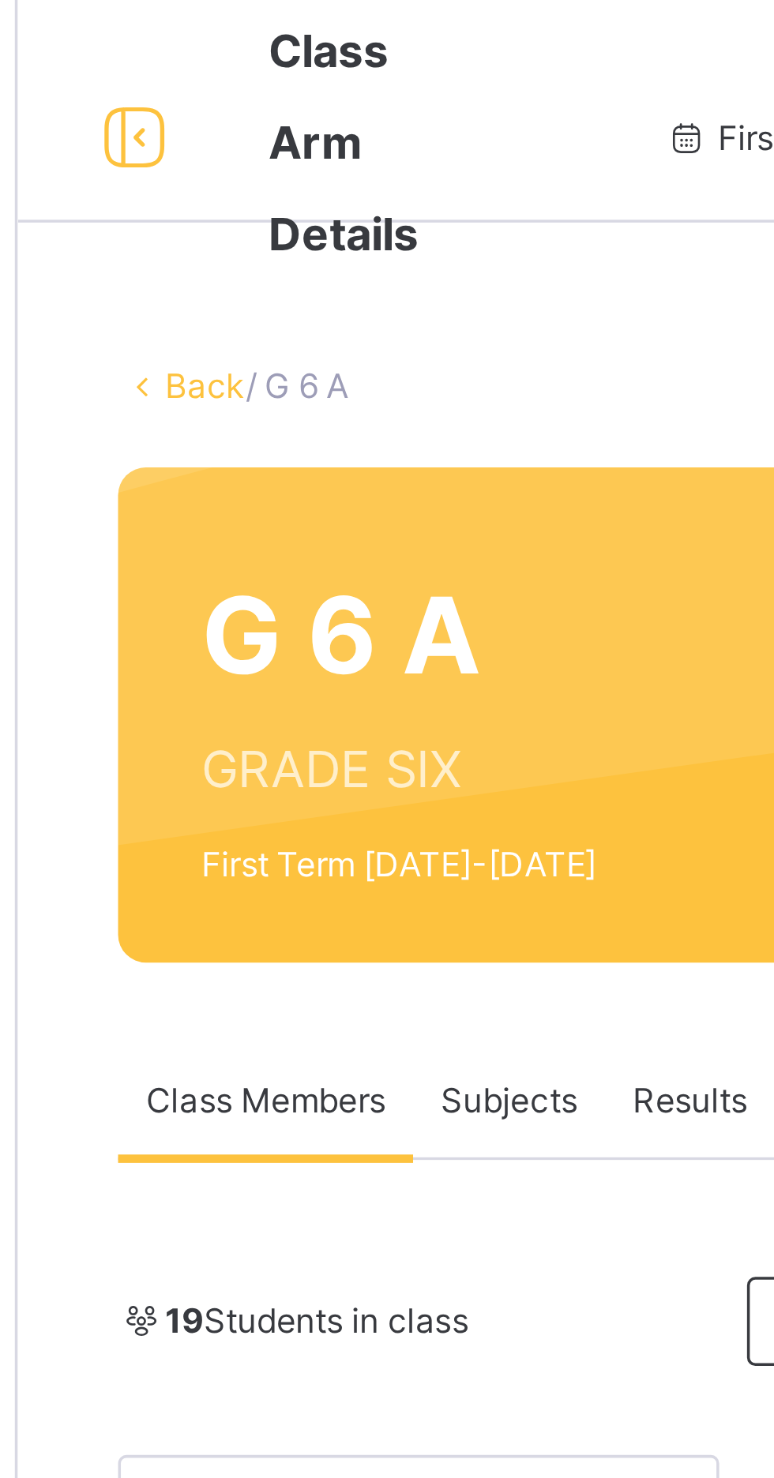
click at [238, 112] on link "Back" at bounding box center [242, 109] width 23 height 12
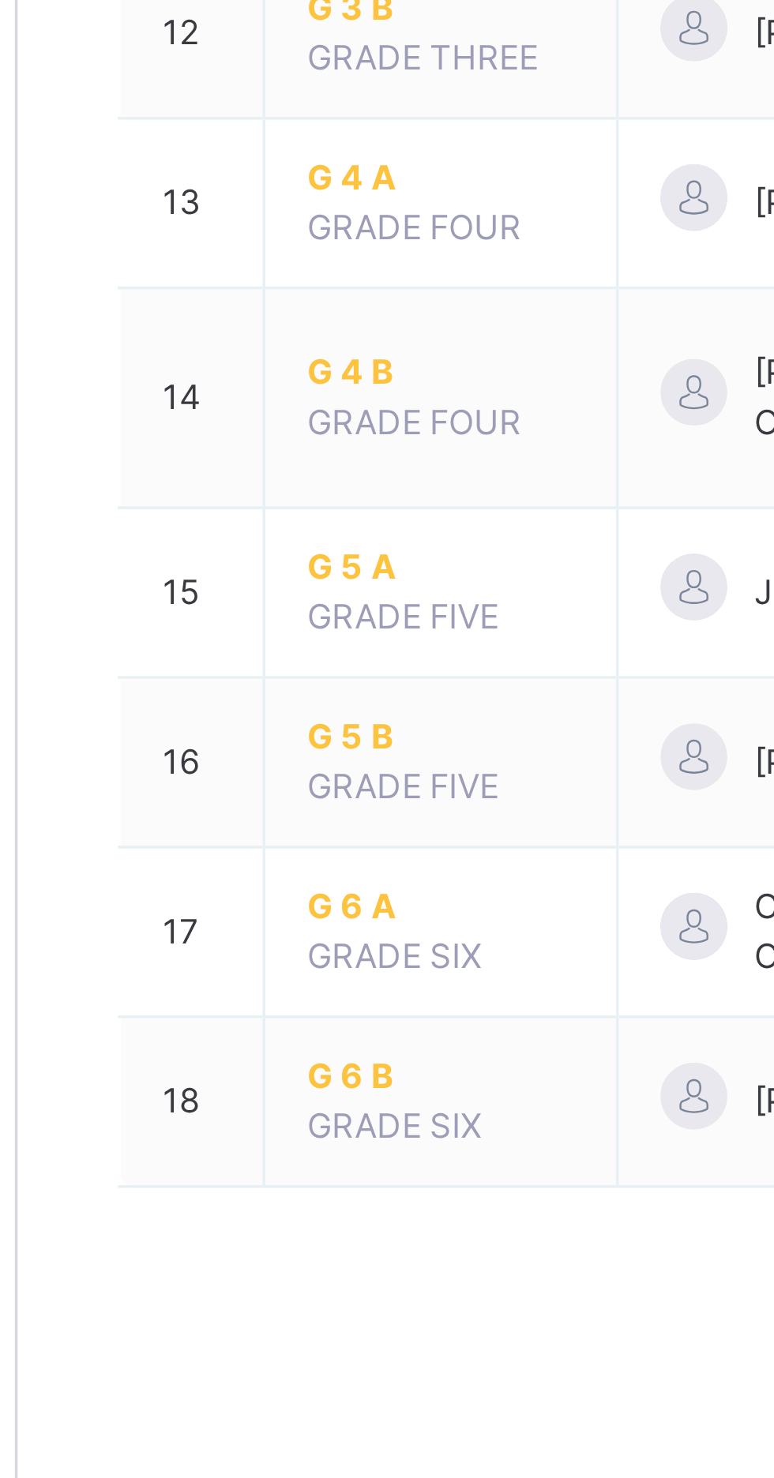
click at [281, 1173] on span "G 6 B" at bounding box center [310, 1175] width 76 height 14
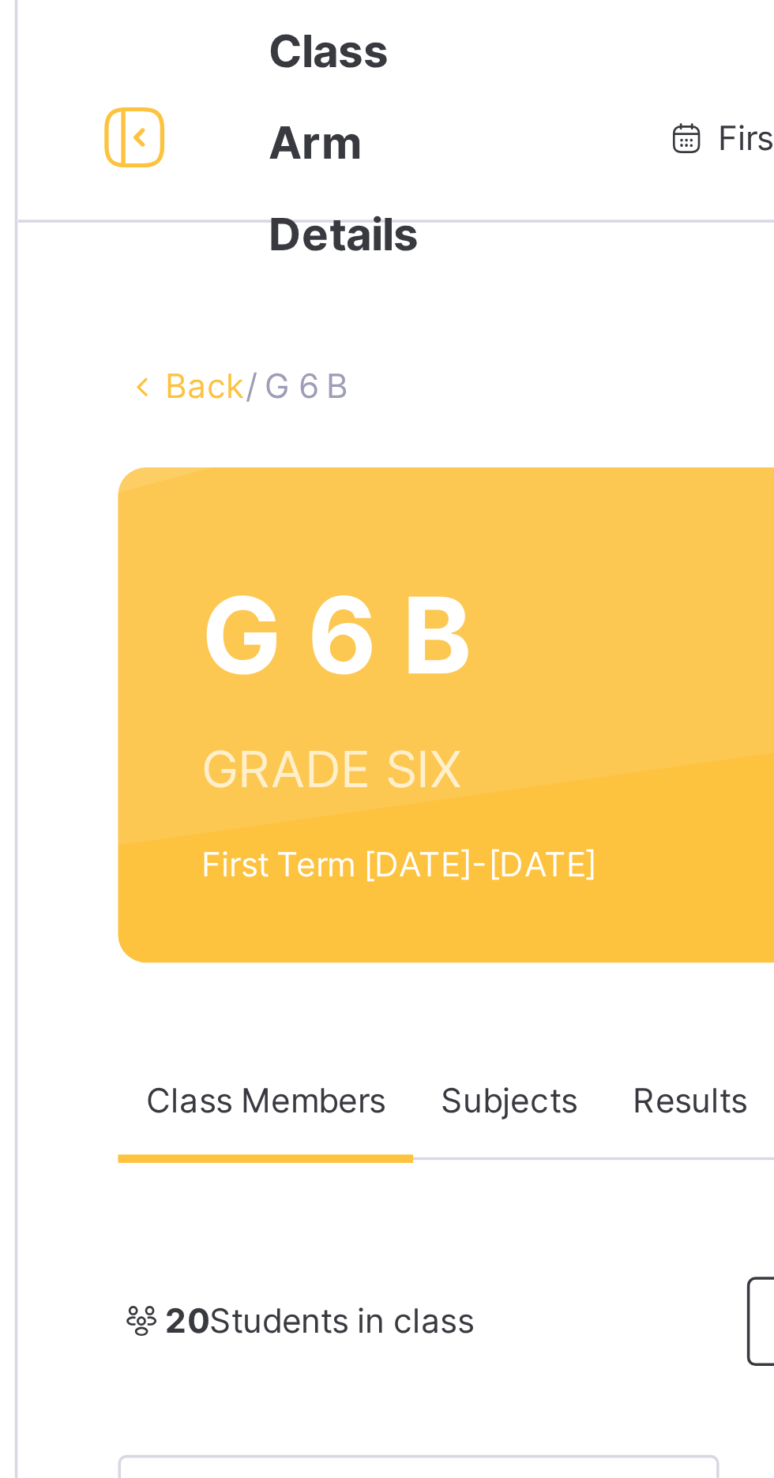
click at [234, 107] on link "Back" at bounding box center [242, 109] width 23 height 12
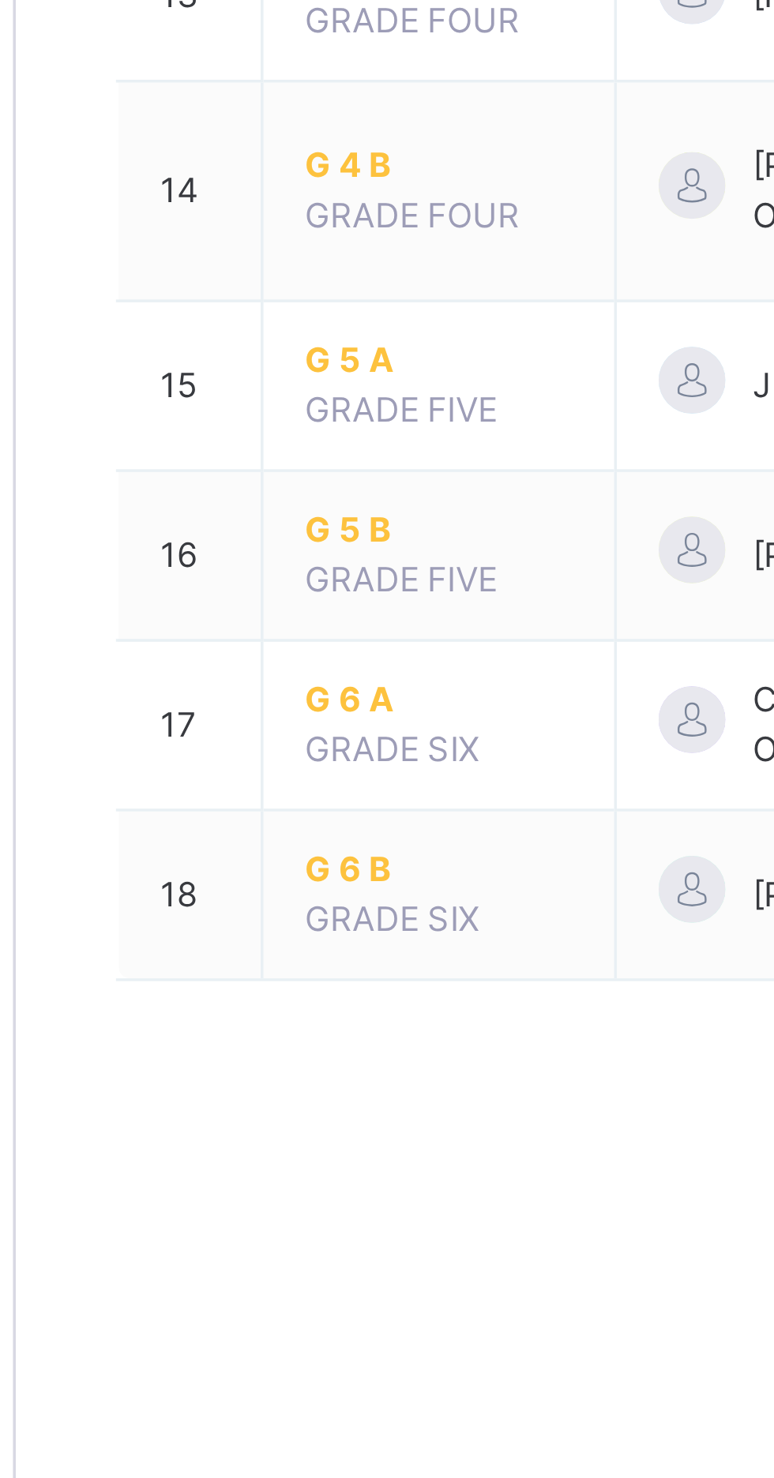
click at [283, 1125] on span "G 6 A" at bounding box center [310, 1127] width 76 height 14
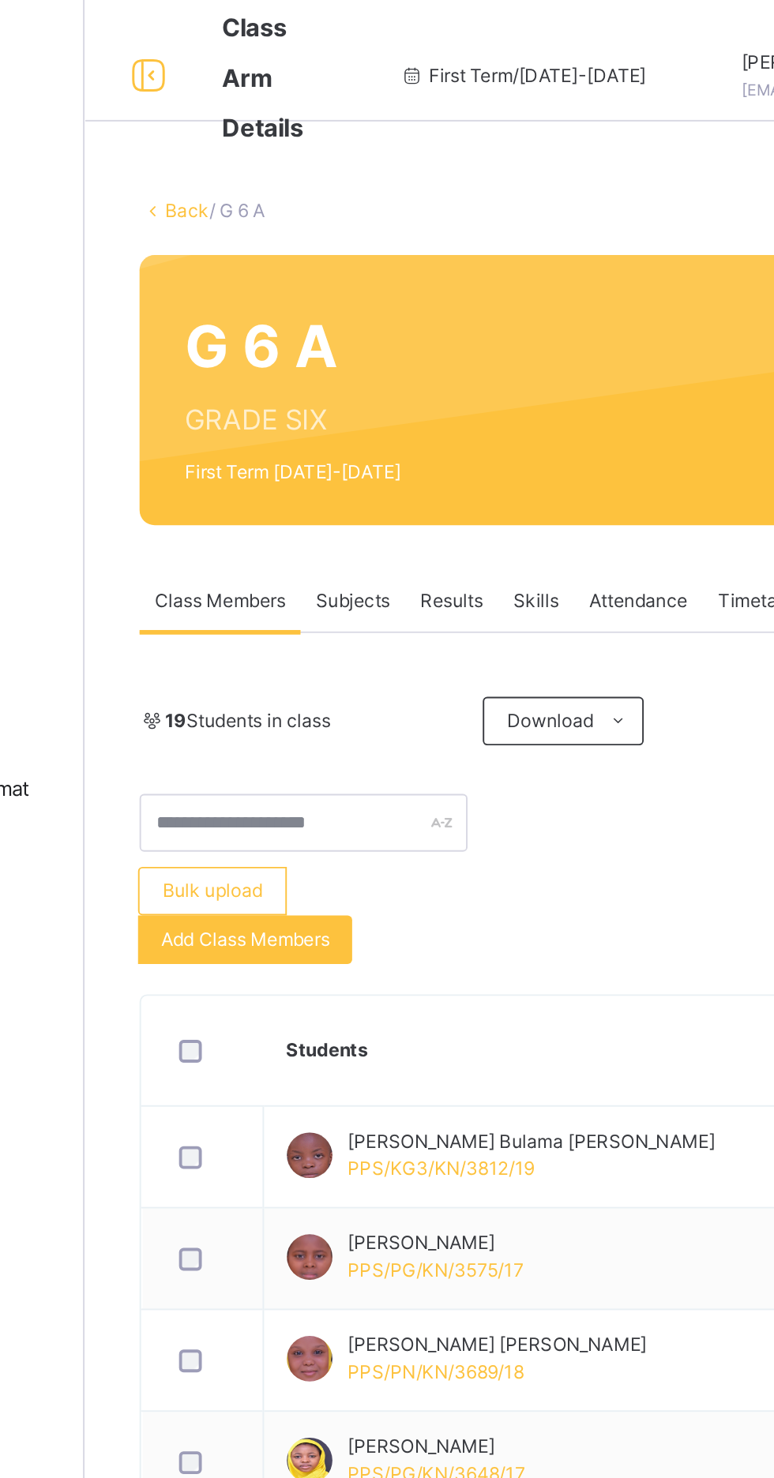
click at [240, 109] on link "Back" at bounding box center [242, 109] width 23 height 12
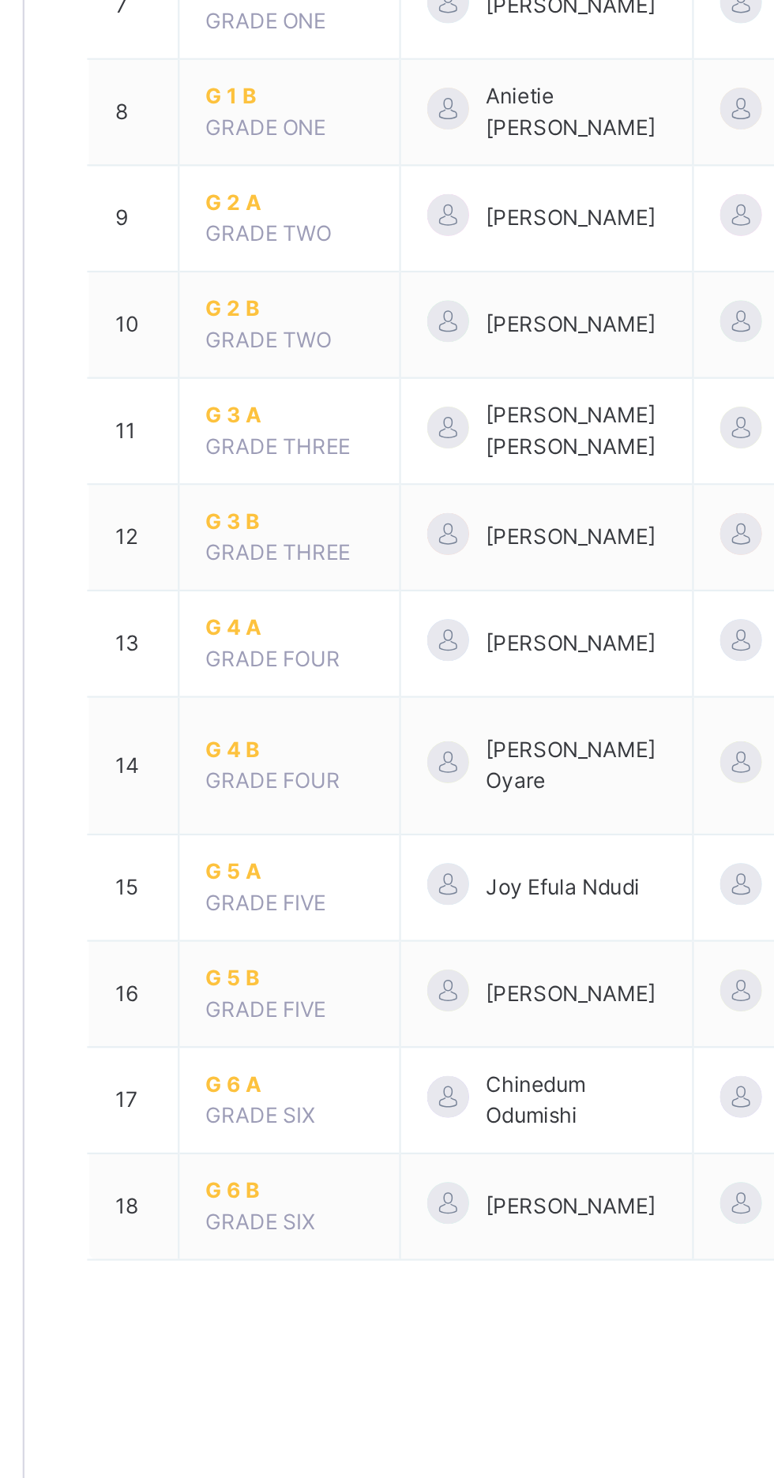
click at [291, 1175] on span "G 6 B" at bounding box center [310, 1175] width 76 height 14
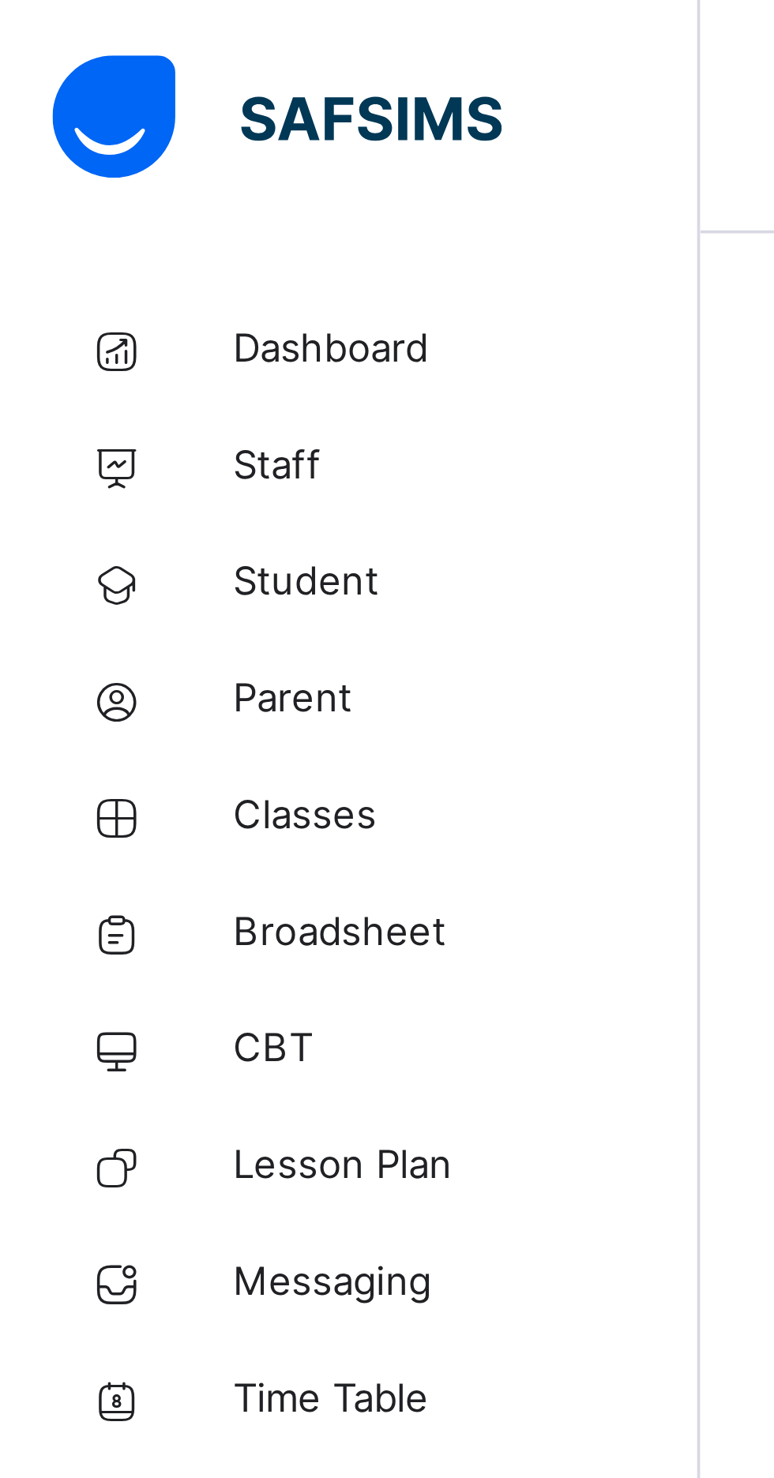
click at [94, 160] on span "Student" at bounding box center [126, 158] width 126 height 16
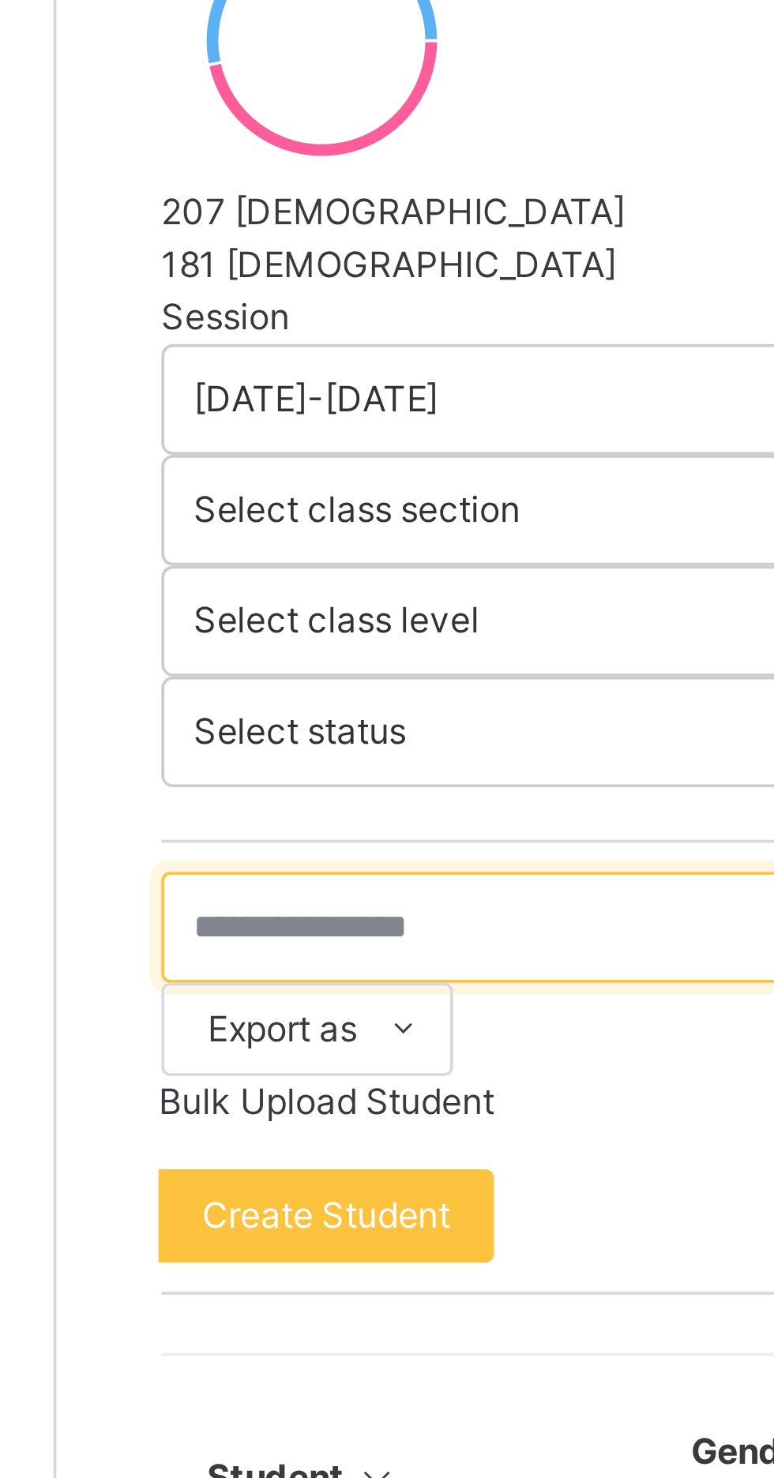
click at [304, 569] on input "text" at bounding box center [336, 584] width 237 height 30
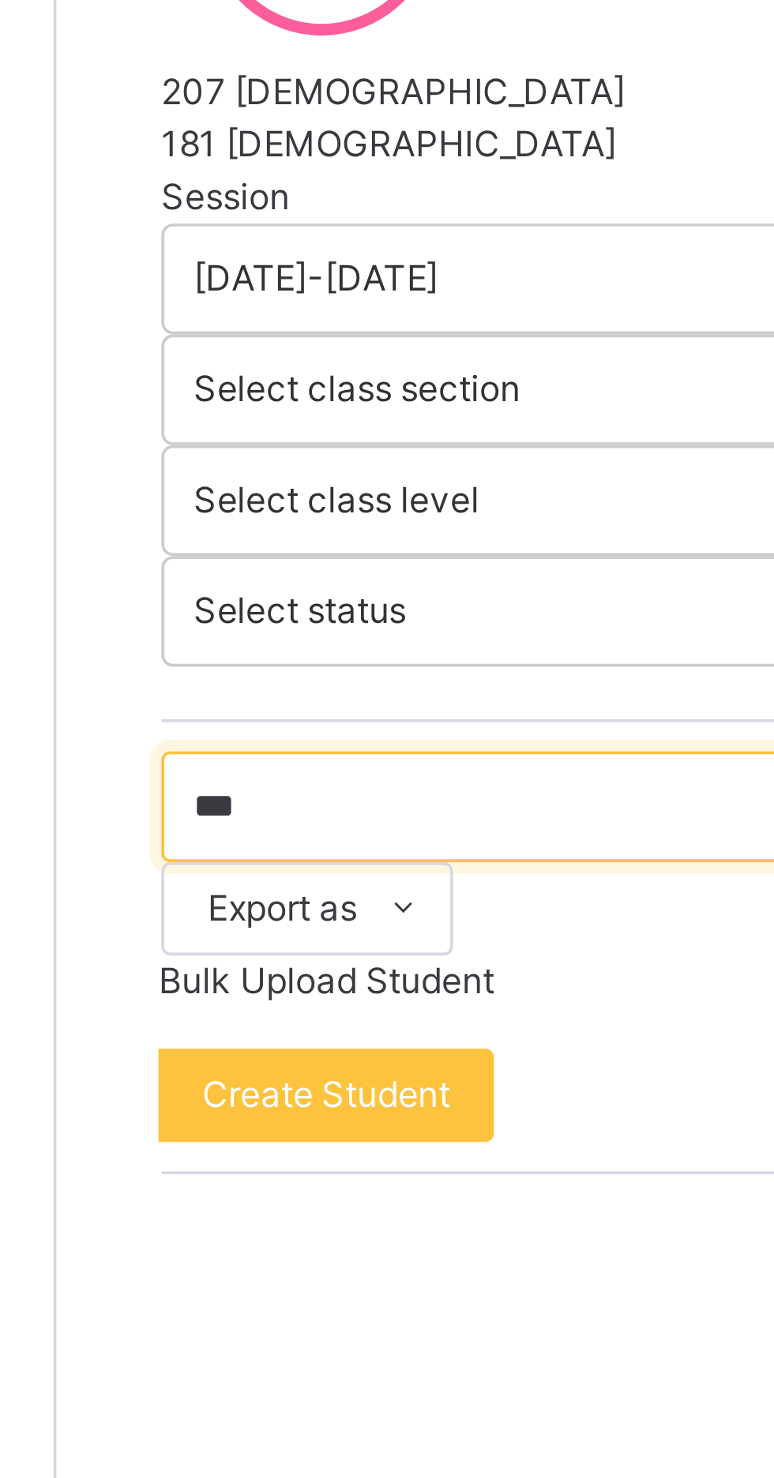
type input "****"
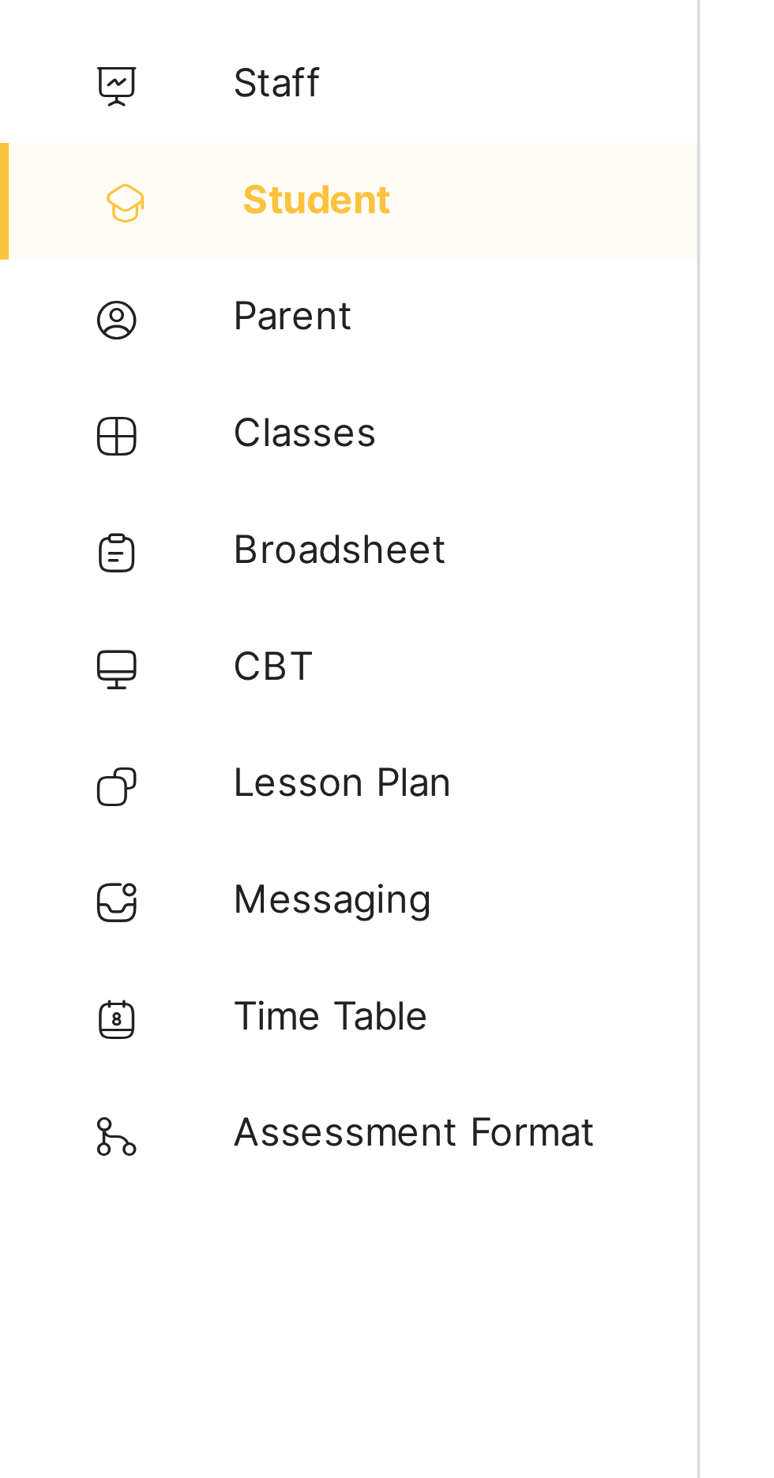
click at [91, 223] on span "Classes" at bounding box center [126, 221] width 126 height 16
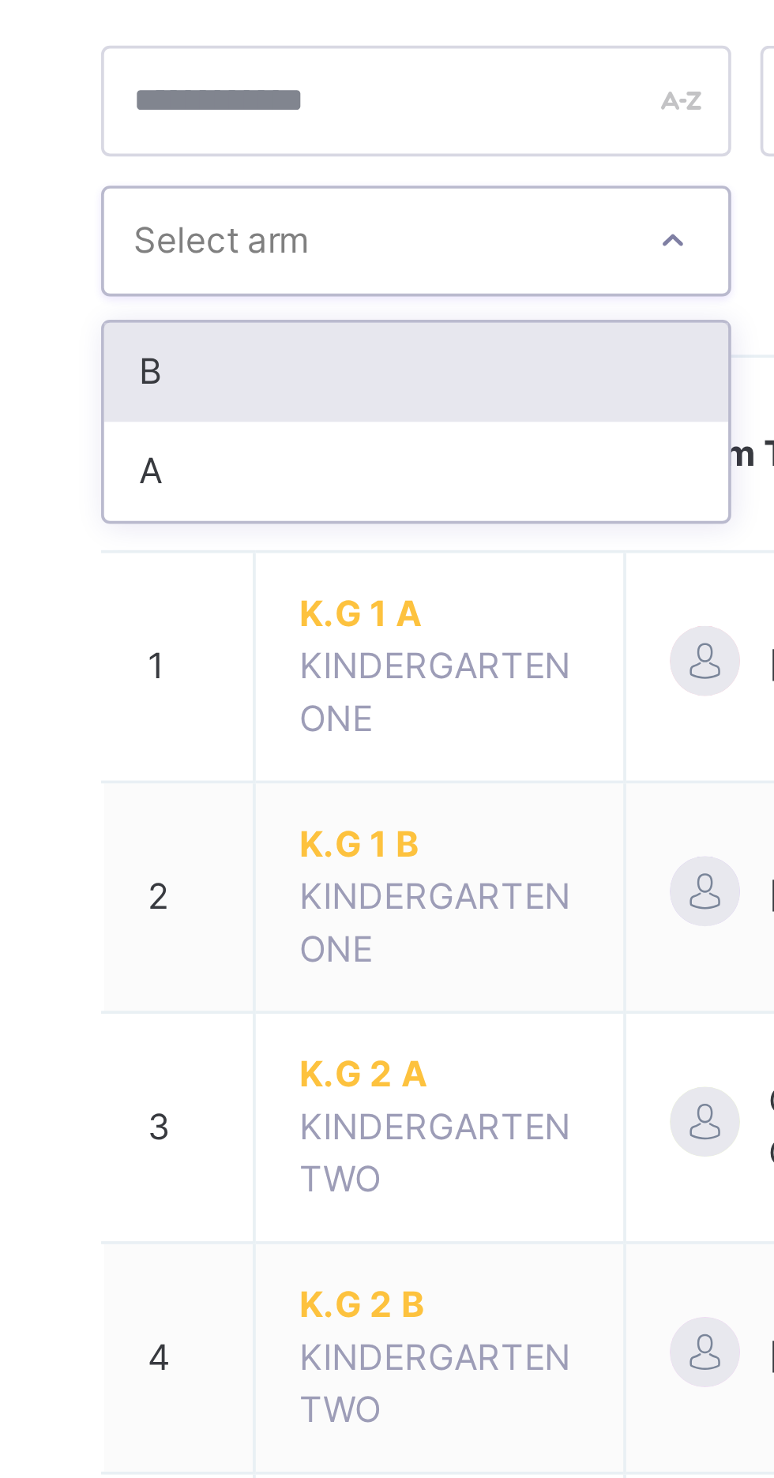
click at [210, 252] on div "Select class section Select level option B focused, 1 of 2. 2 results available…" at bounding box center [481, 662] width 584 height 1167
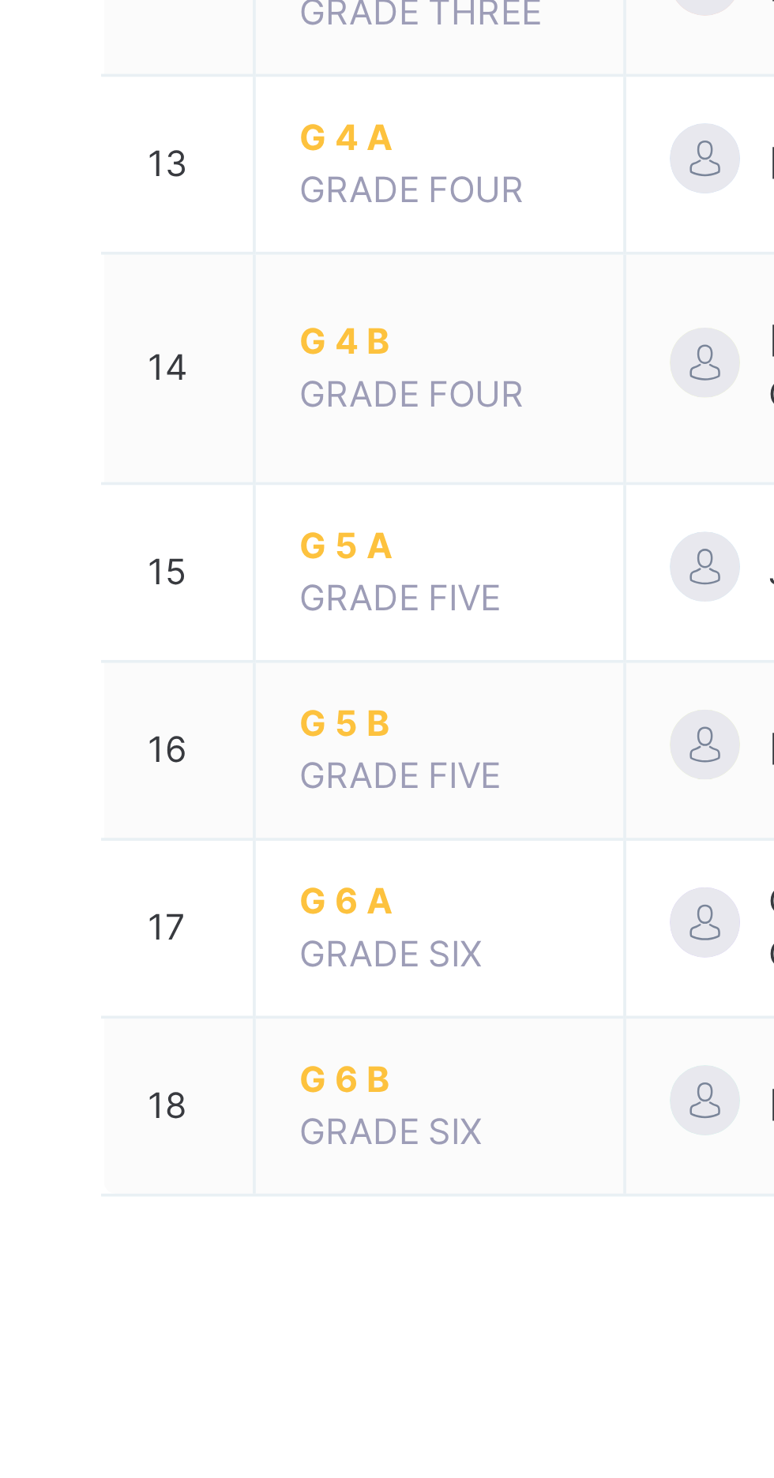
click at [283, 1169] on span "G 6 B" at bounding box center [310, 1175] width 76 height 14
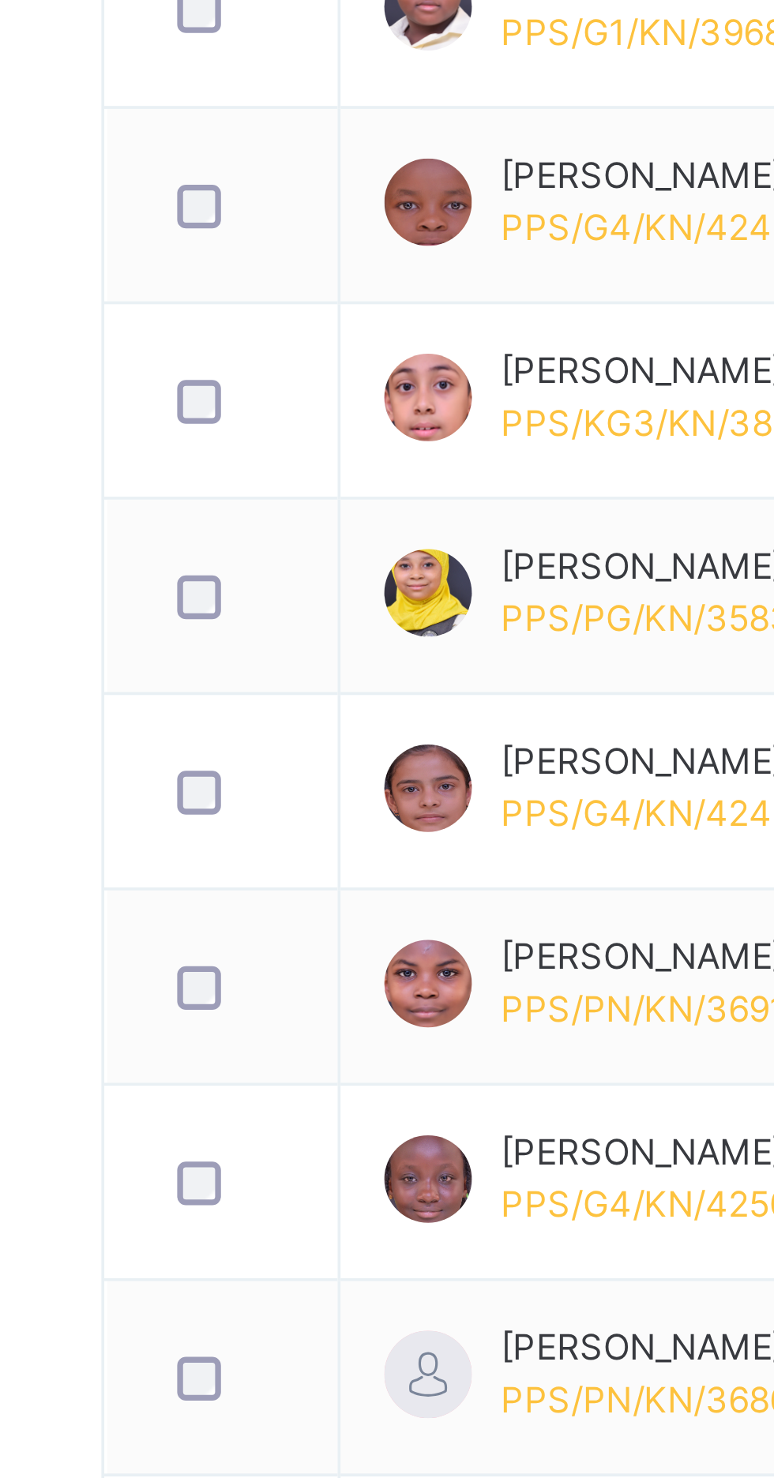
click at [670, 430] on span "Transfer students" at bounding box center [660, 428] width 77 height 14
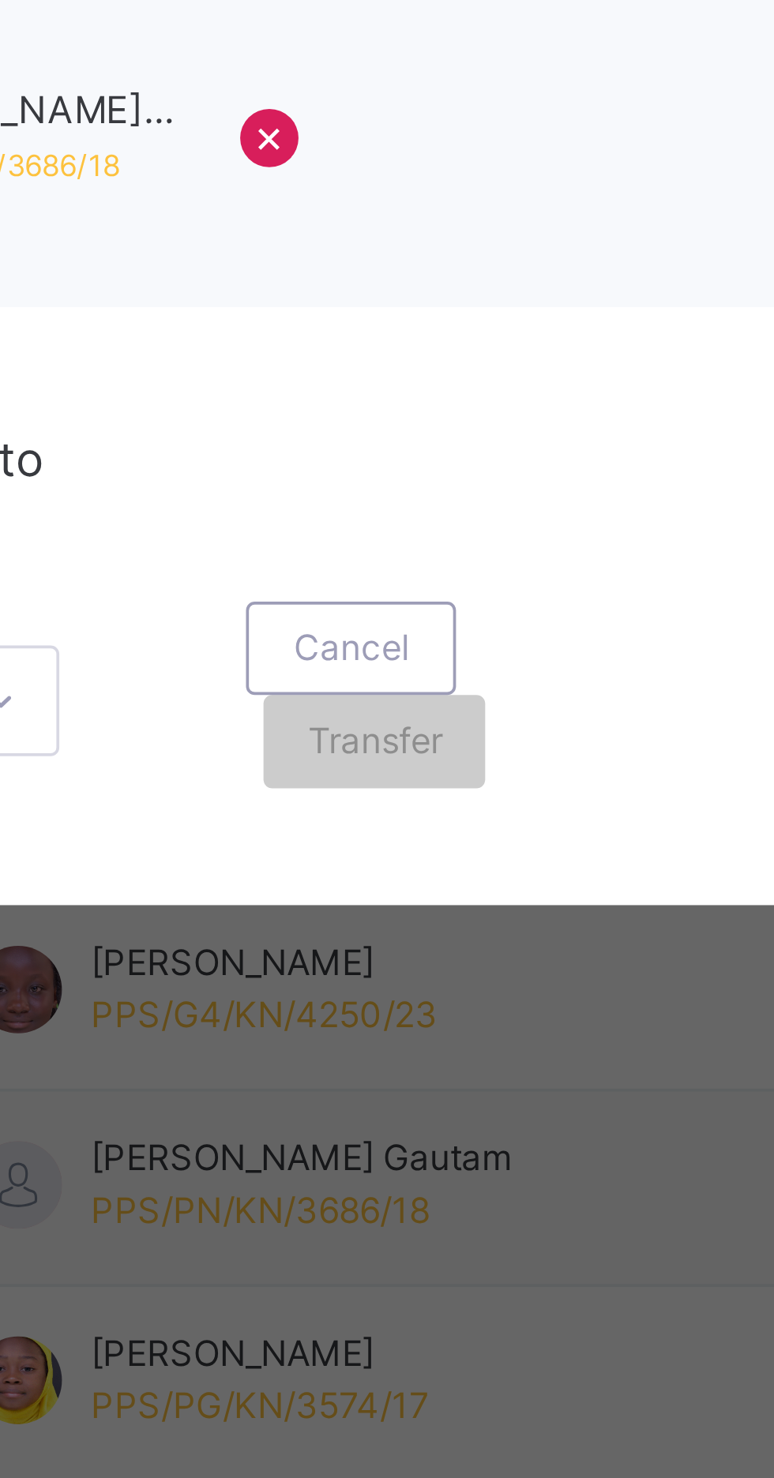
click at [313, 782] on span "Transferring to" at bounding box center [269, 775] width 88 height 16
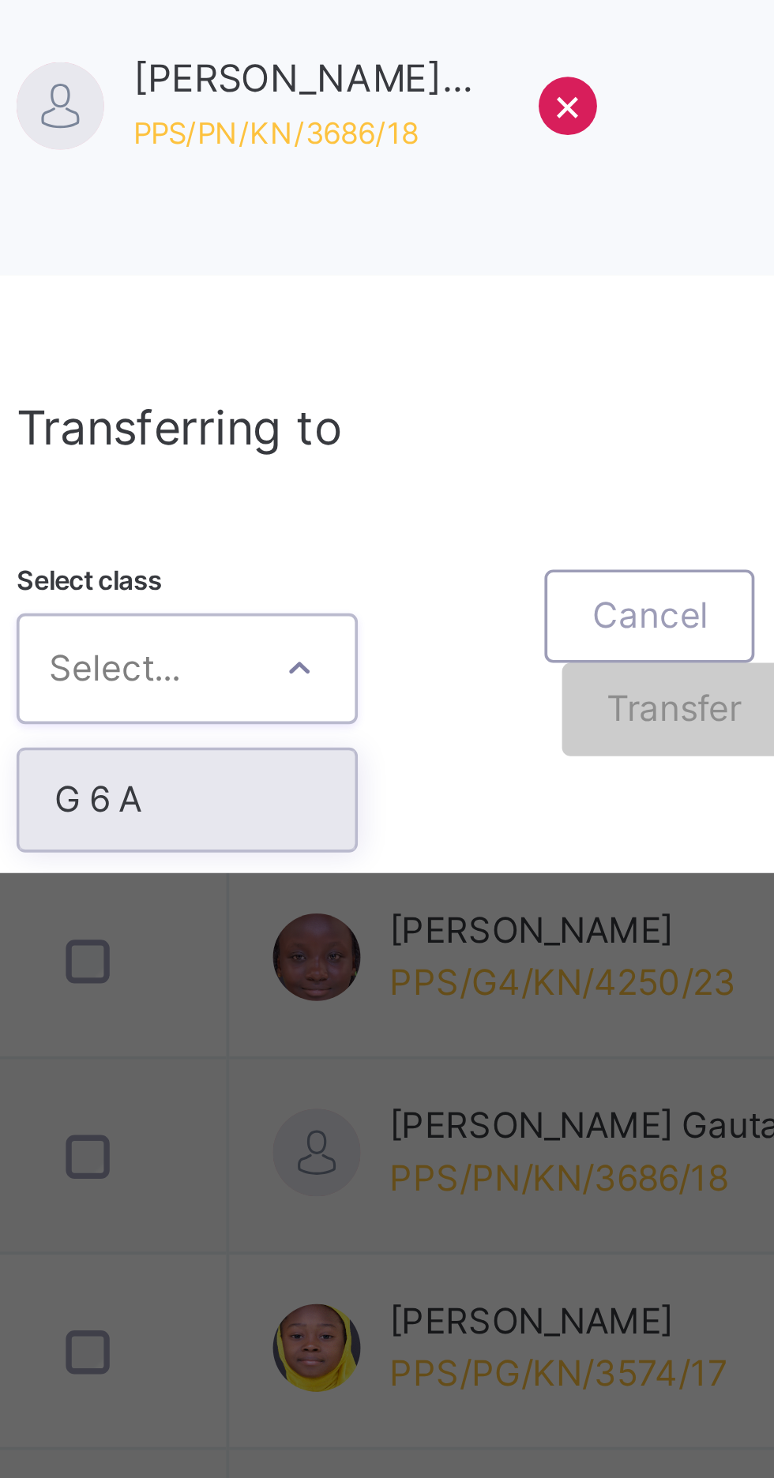
click at [349, 895] on div "Transferring to Select class option G 6 A focused, 1 of 1. 1 result available. …" at bounding box center [386, 814] width 387 height 162
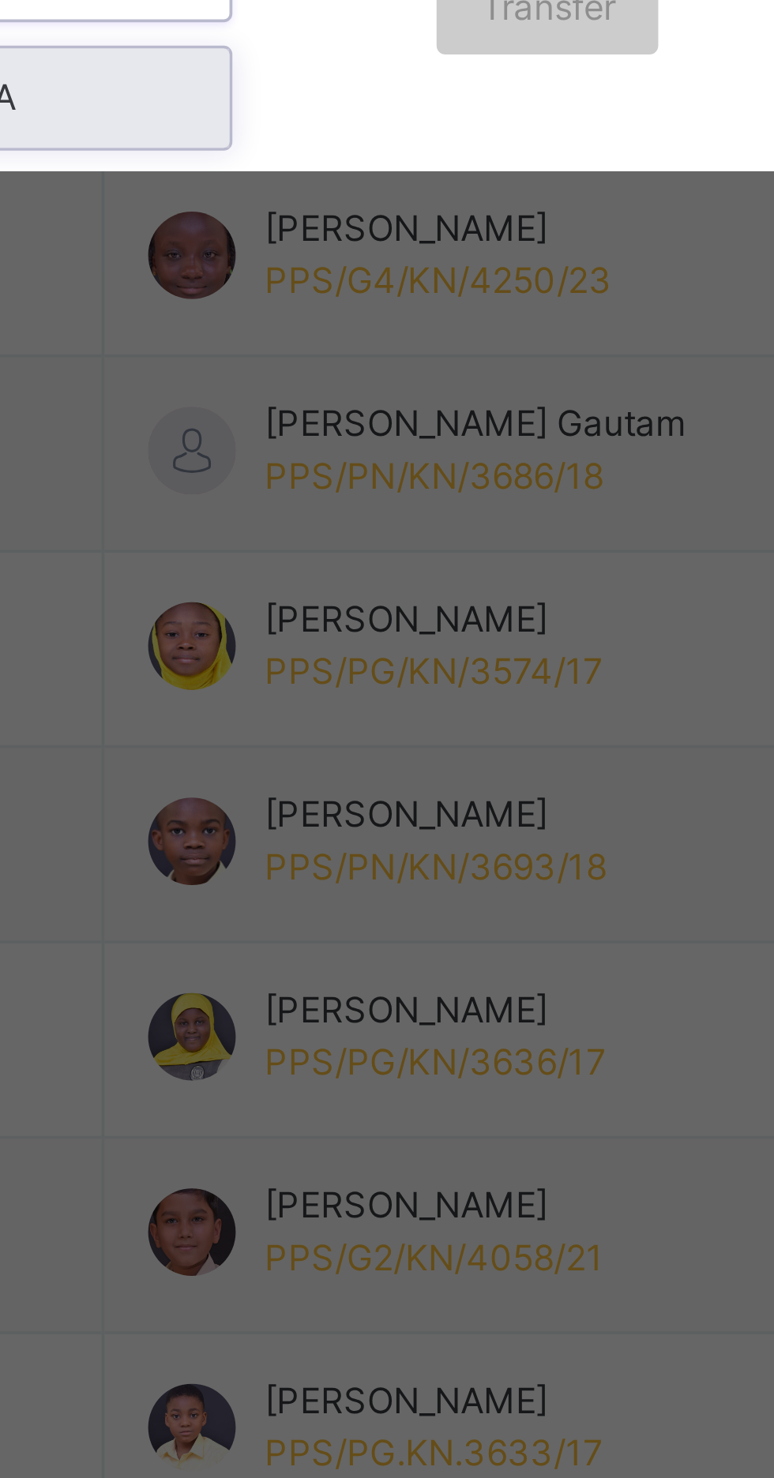
click at [317, 889] on div "G 6 A" at bounding box center [271, 875] width 91 height 27
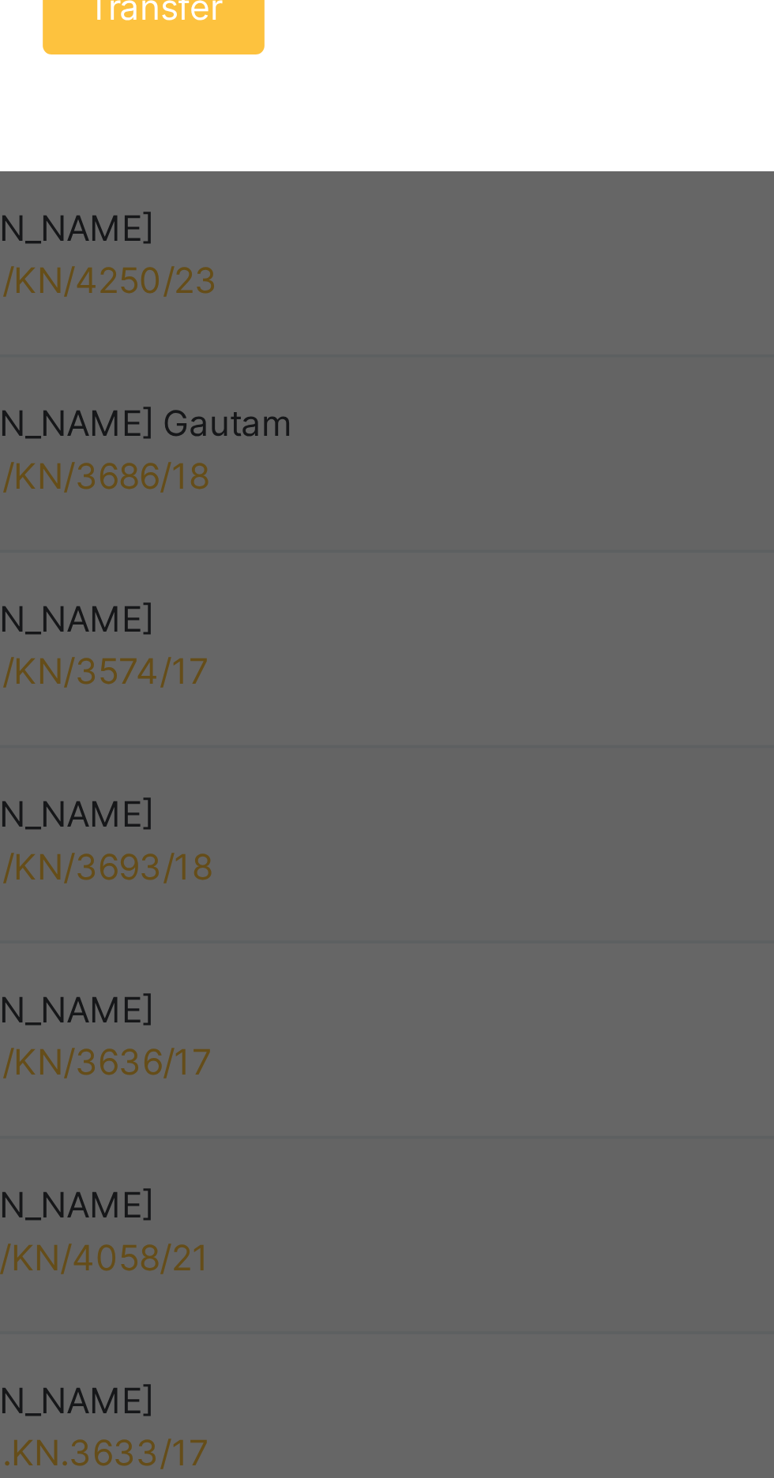
click at [421, 858] on span "Transfer" at bounding box center [403, 851] width 36 height 14
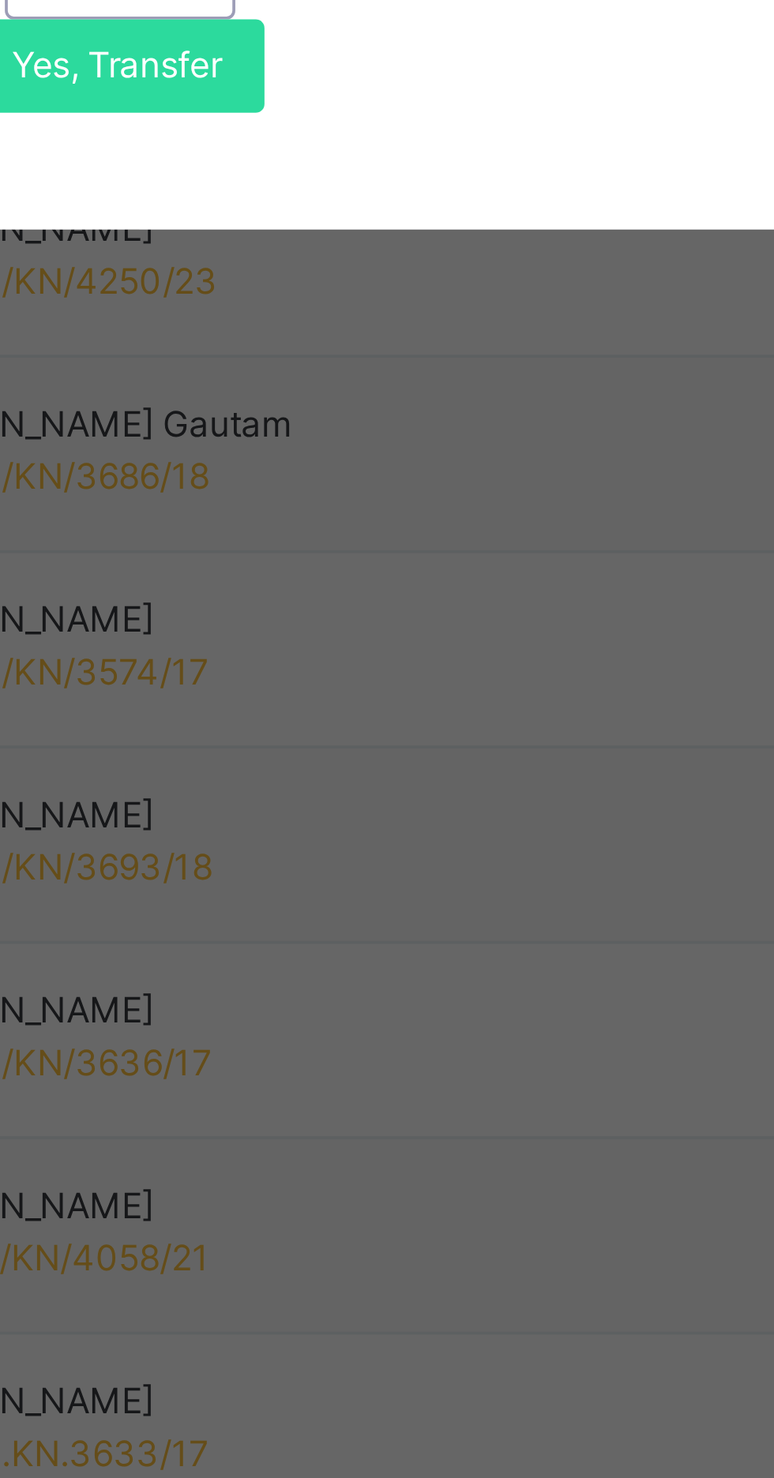
click at [421, 874] on span "Yes, Transfer" at bounding box center [392, 867] width 57 height 14
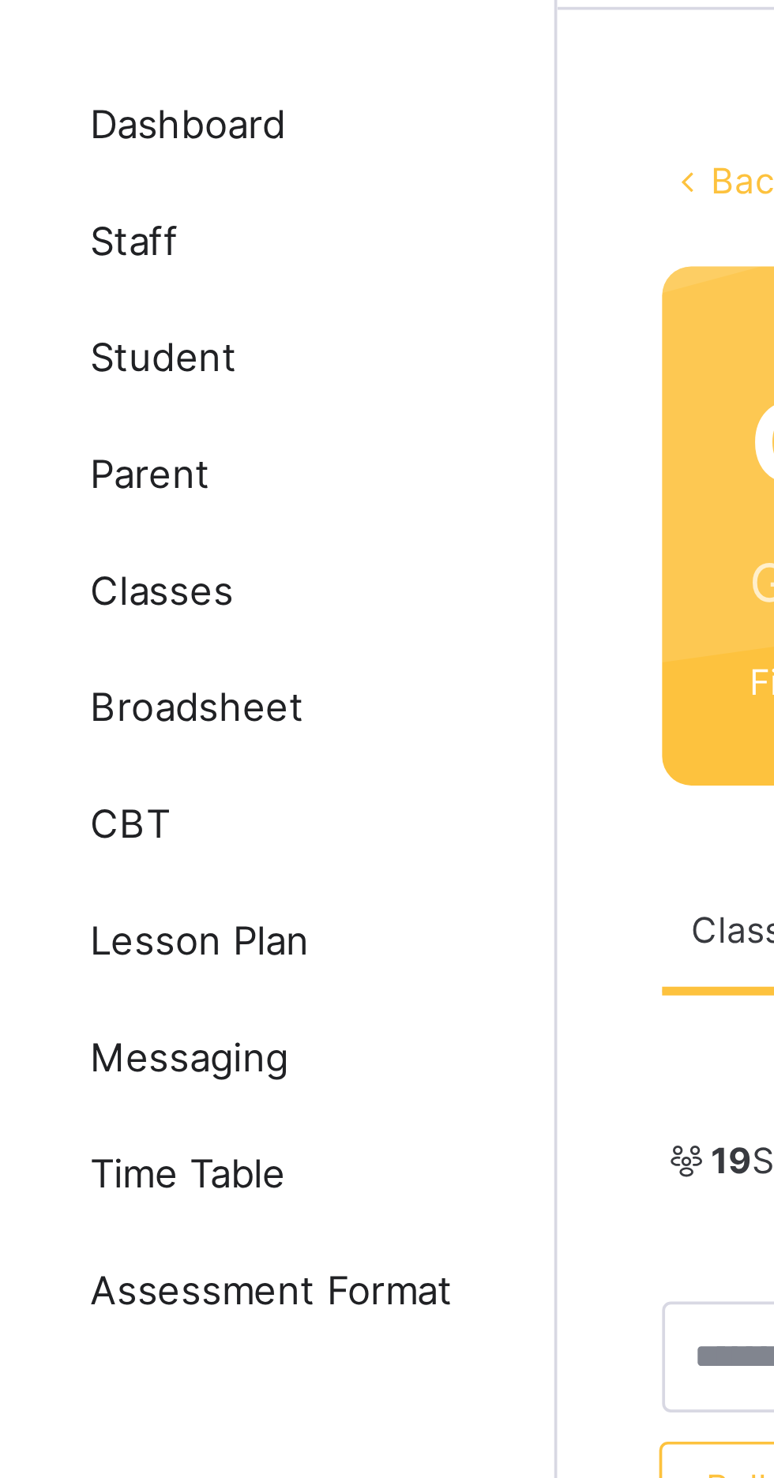
click at [107, 156] on span "Student" at bounding box center [126, 158] width 126 height 16
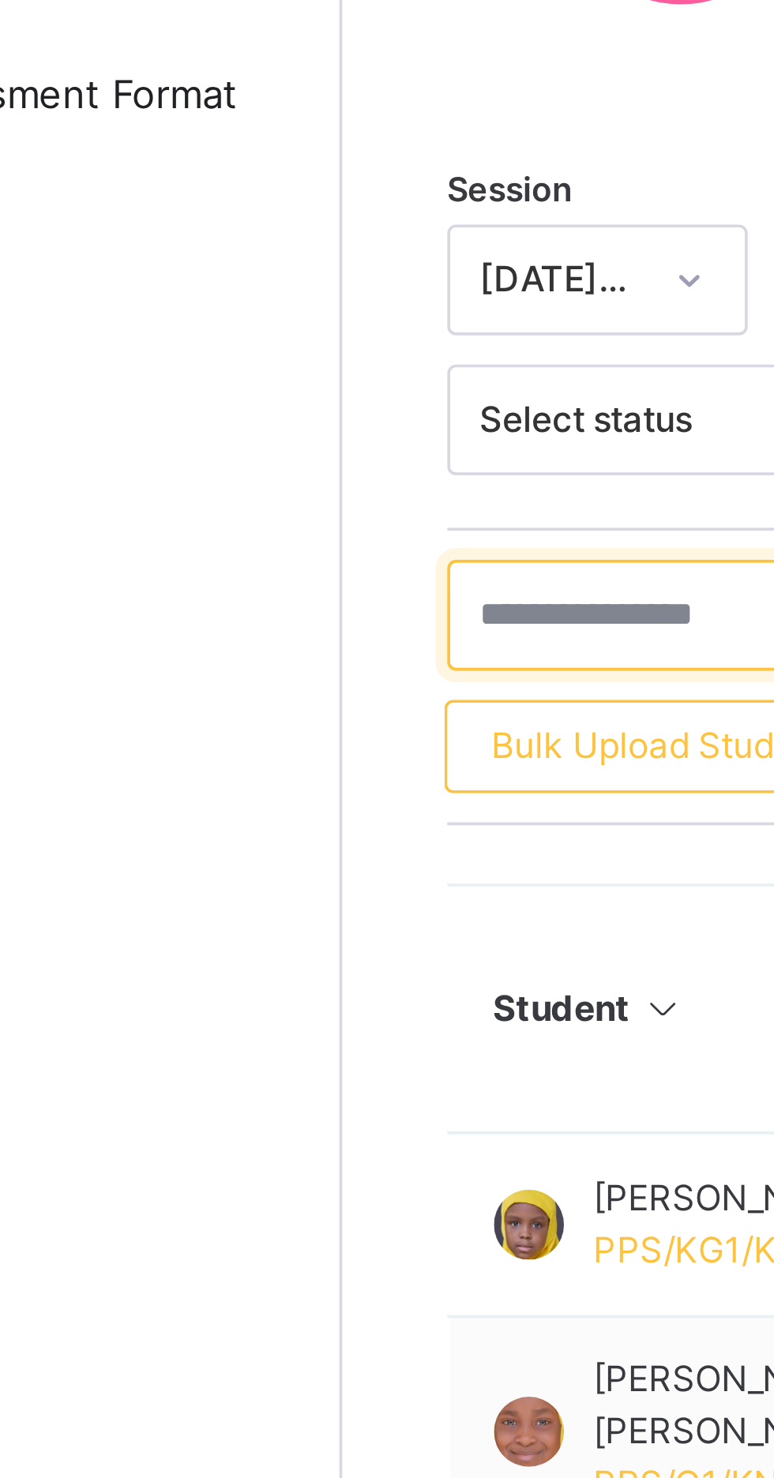
click at [275, 554] on input "text" at bounding box center [336, 551] width 237 height 30
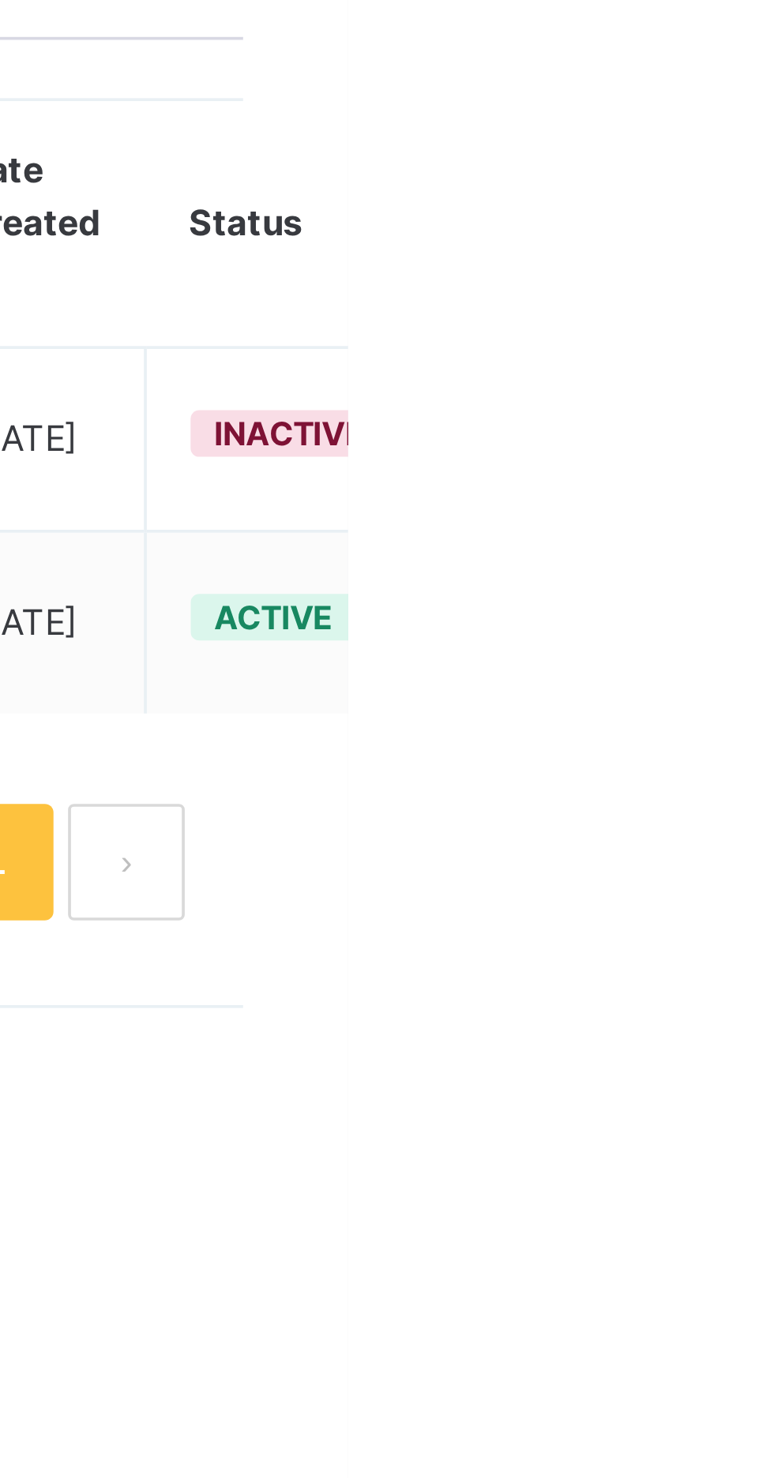
type input "********"
click at [0, 0] on div "Assign Class" at bounding box center [0, 0] width 0 height 0
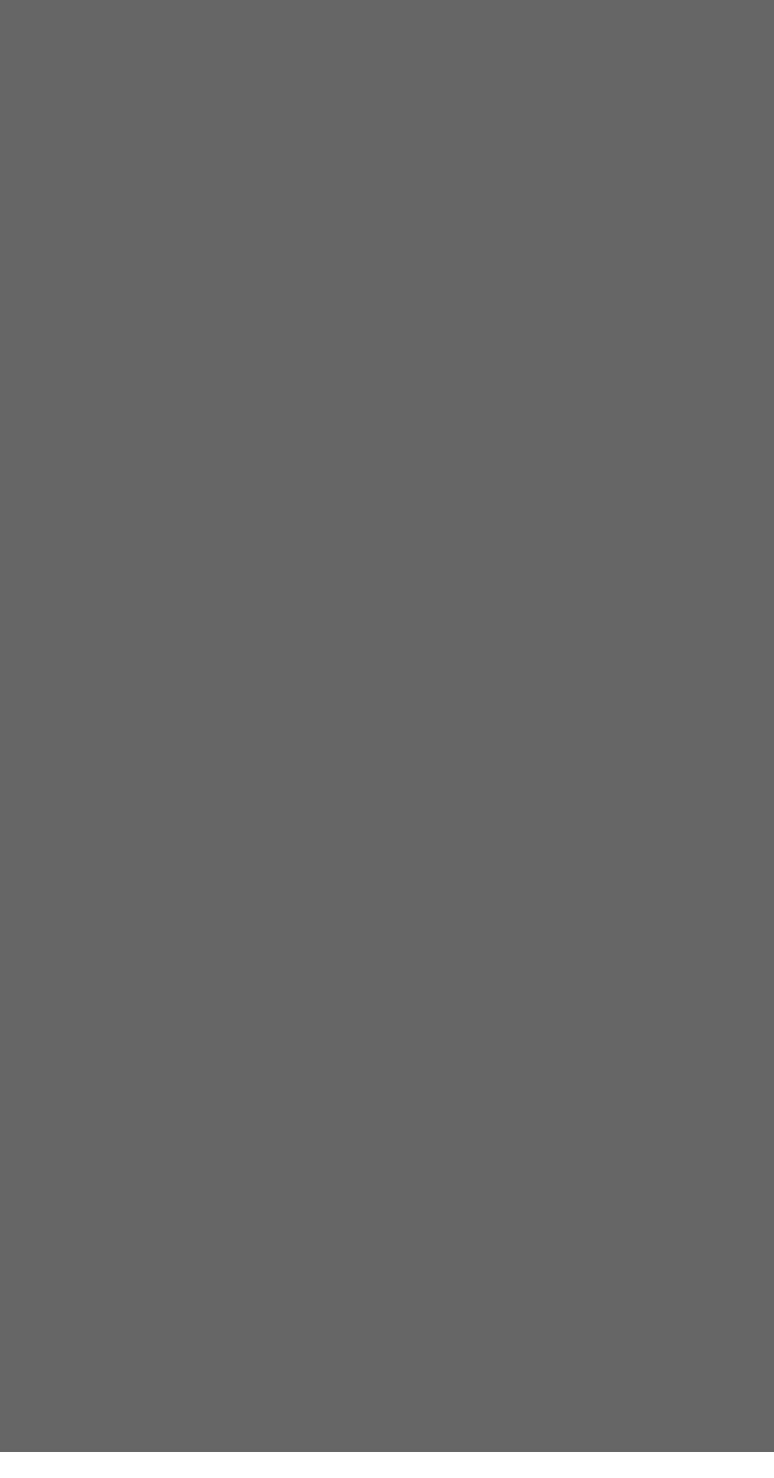
scroll to position [191, 0]
click at [323, 1007] on div "G 6 B" at bounding box center [284, 993] width 77 height 27
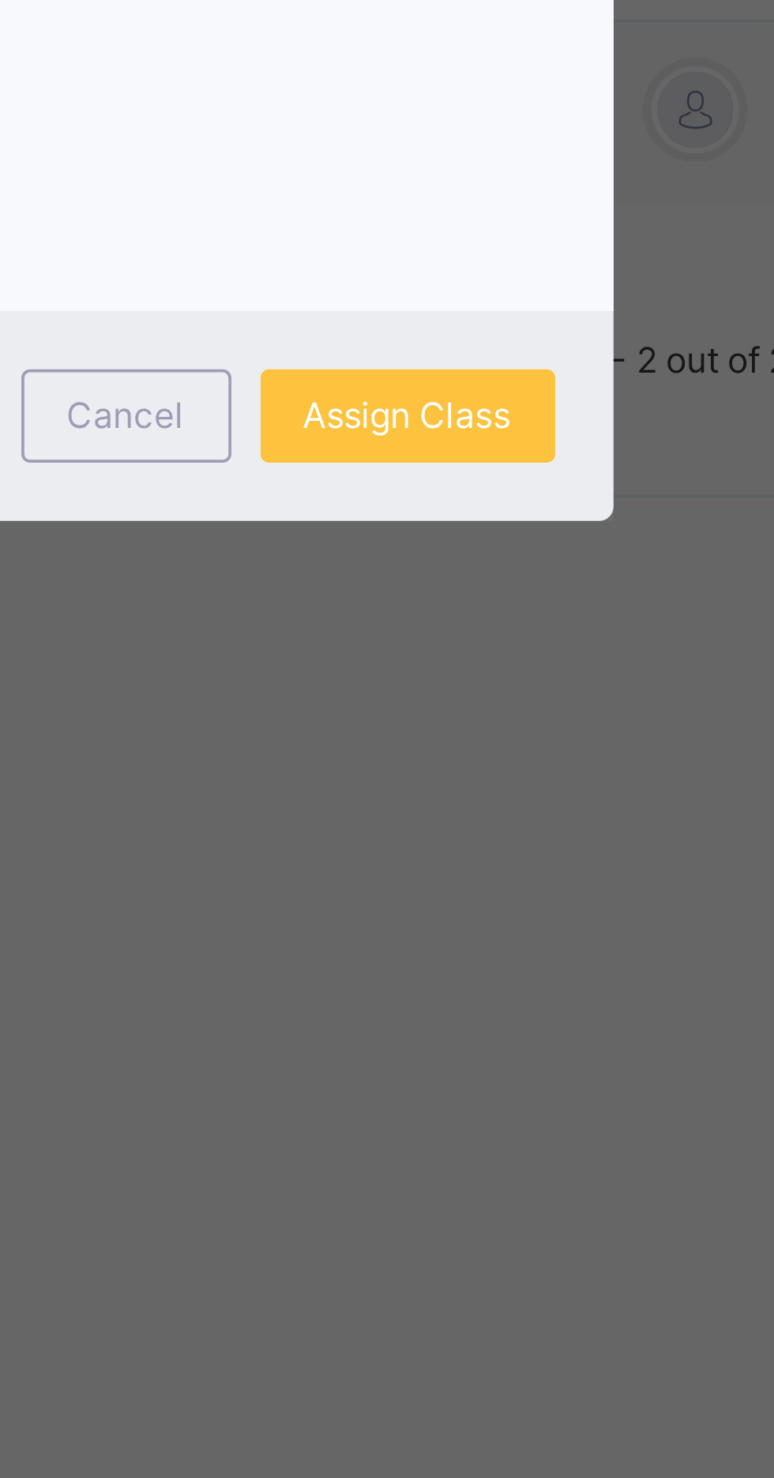
click at [534, 855] on span "Assign Class" at bounding box center [506, 848] width 56 height 14
